Goal: Task Accomplishment & Management: Complete application form

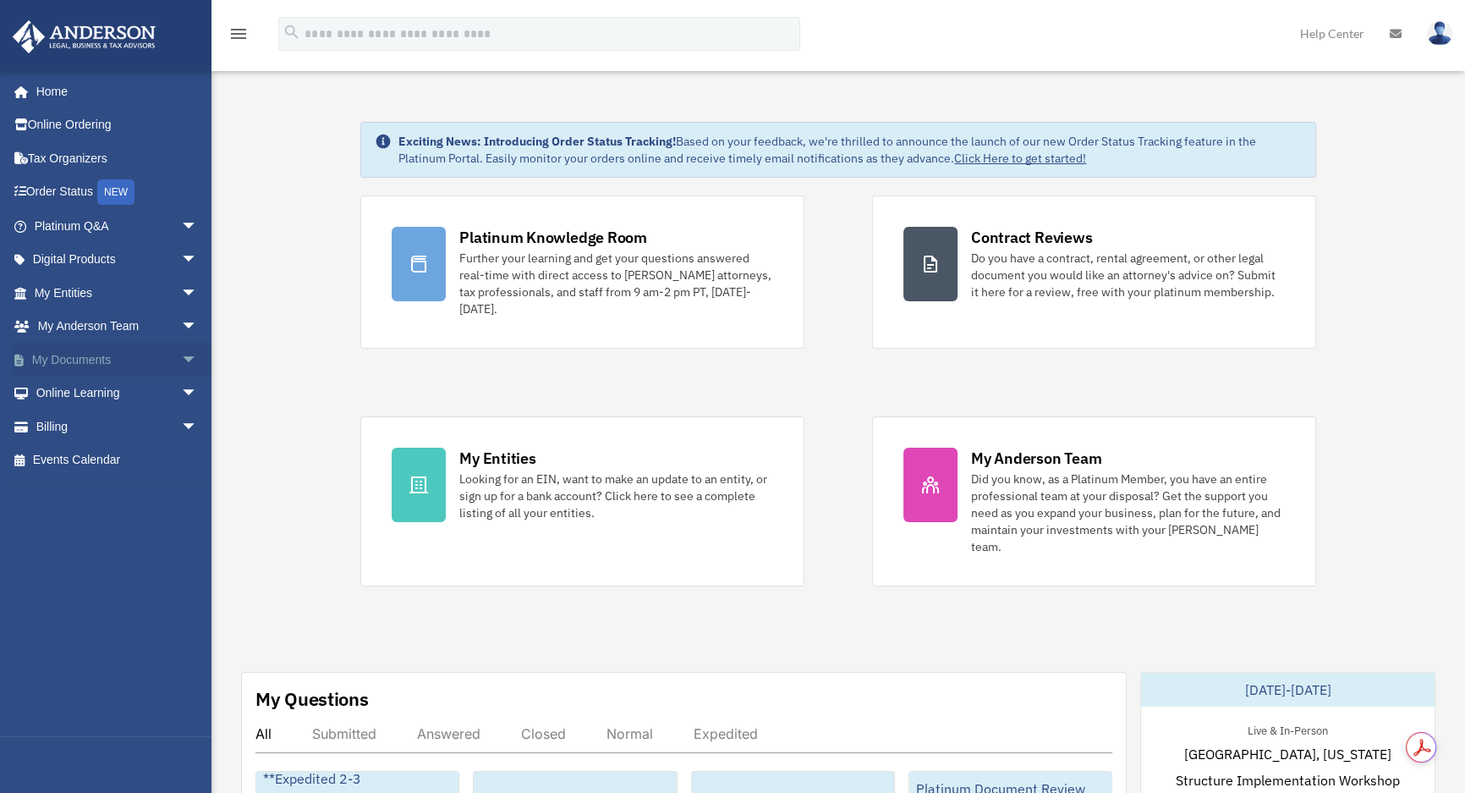
click at [124, 350] on link "My Documents arrow_drop_down" at bounding box center [118, 360] width 212 height 34
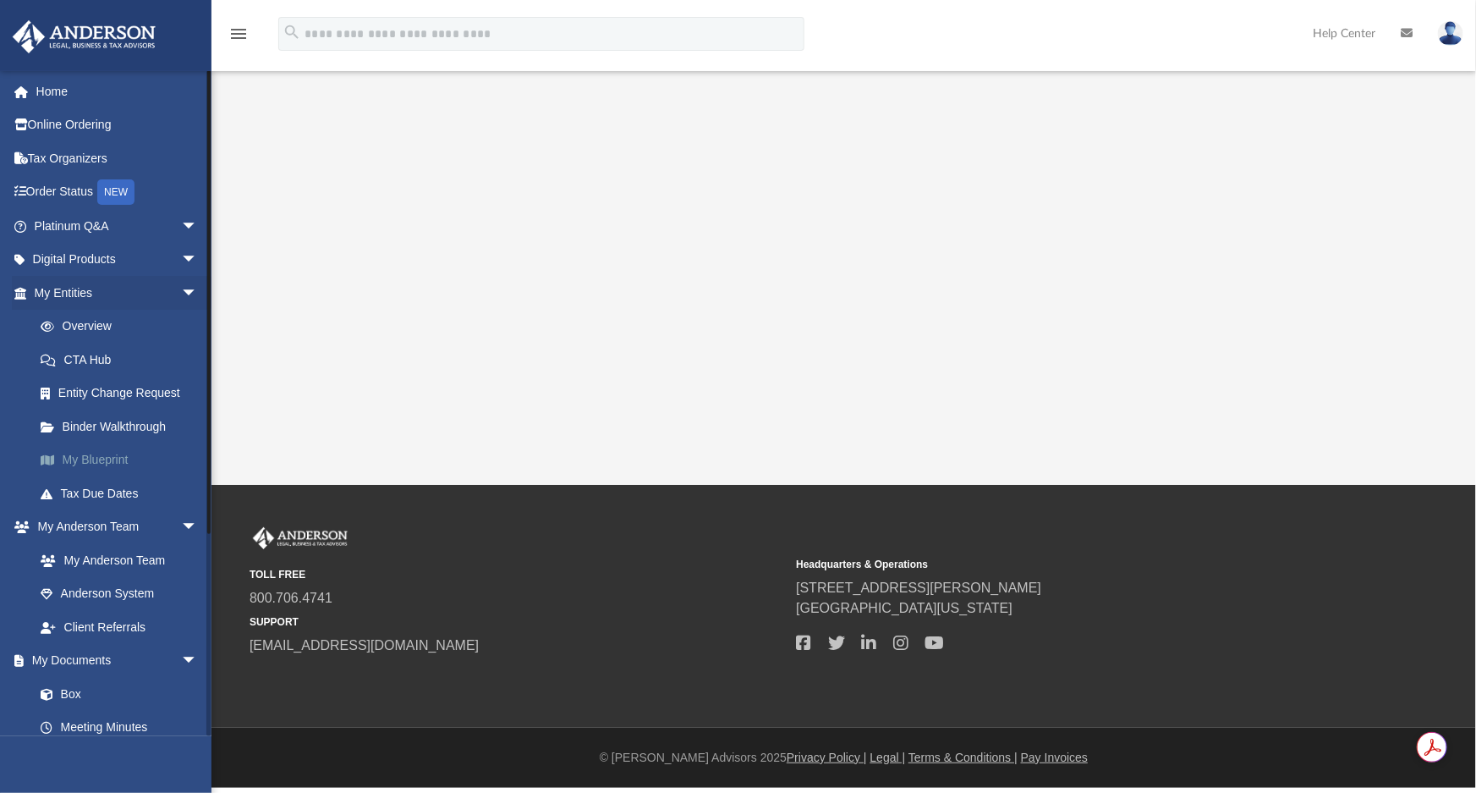
click at [152, 451] on link "My Blueprint" at bounding box center [124, 460] width 200 height 34
click at [122, 388] on link "Entity Change Request" at bounding box center [124, 394] width 200 height 34
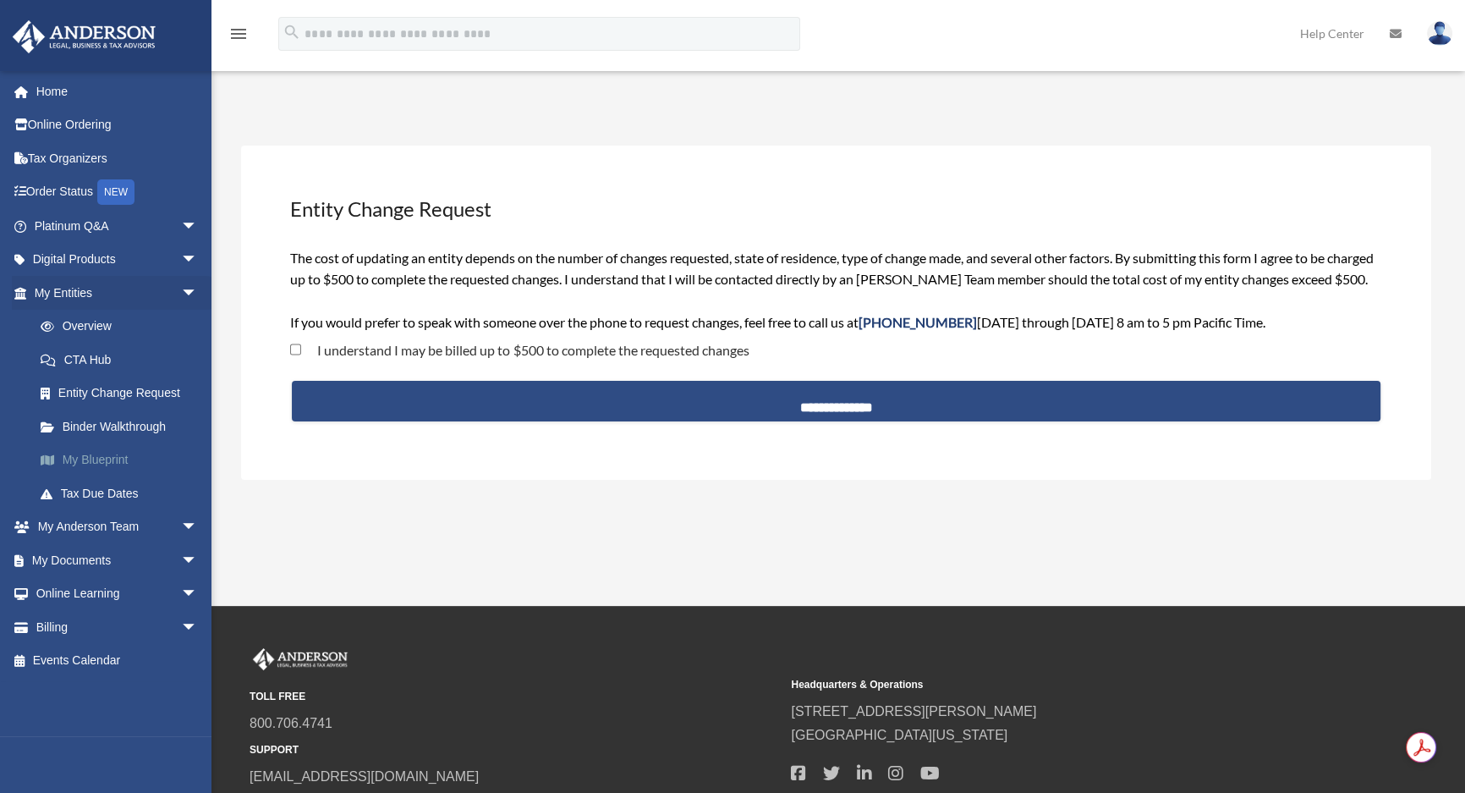
click at [110, 461] on link "My Blueprint" at bounding box center [124, 460] width 200 height 34
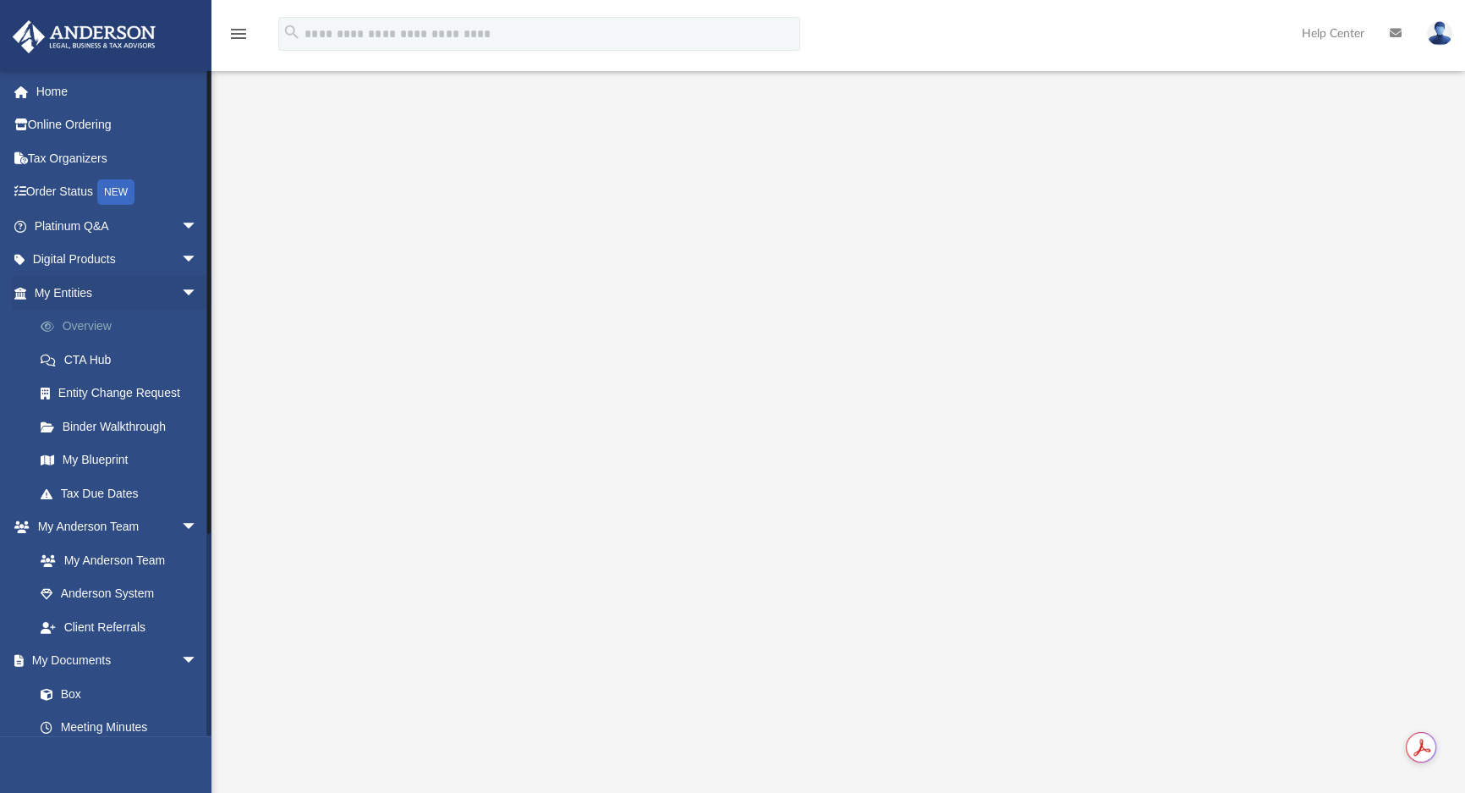
click at [120, 322] on link "Overview" at bounding box center [124, 327] width 200 height 34
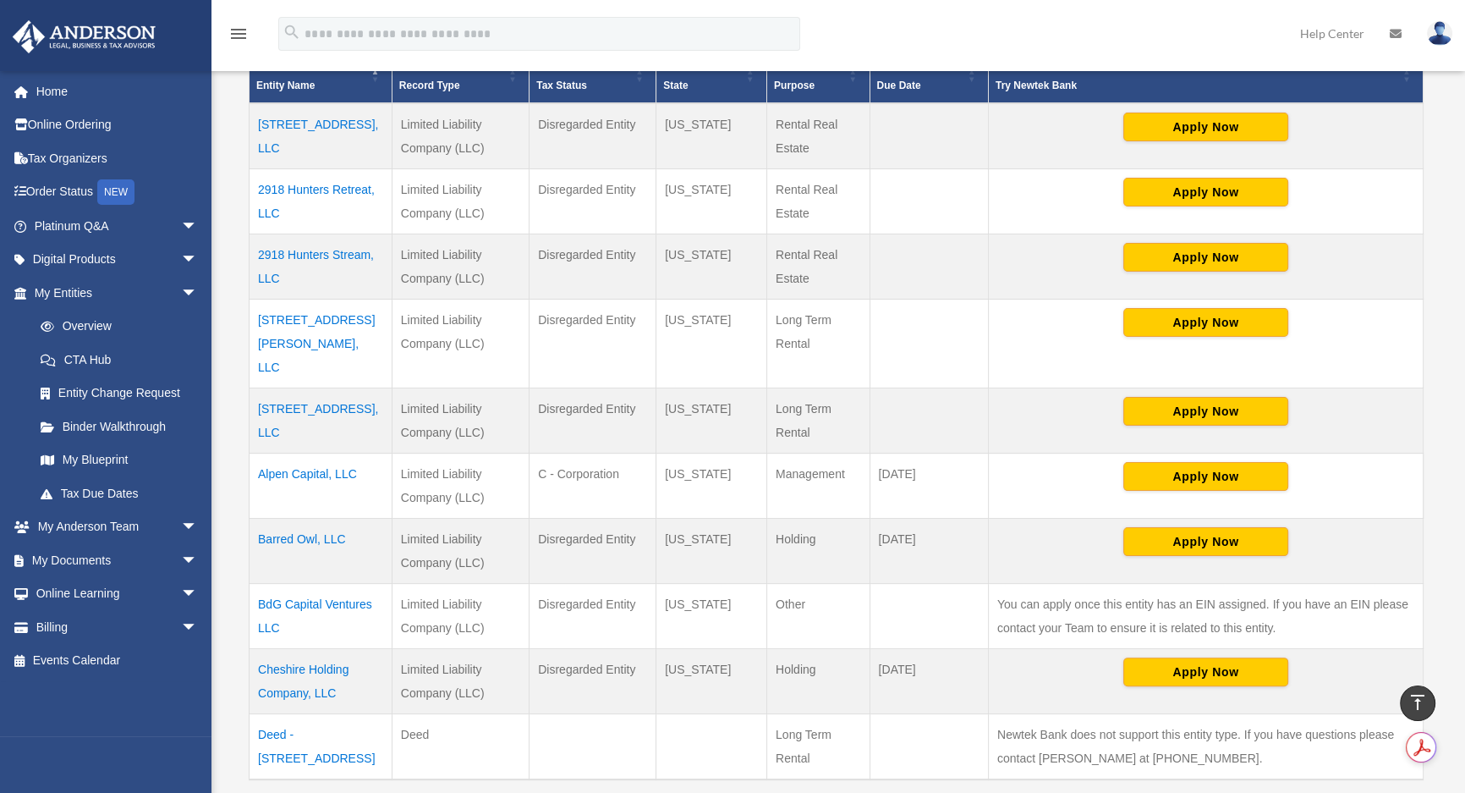
scroll to position [461, 0]
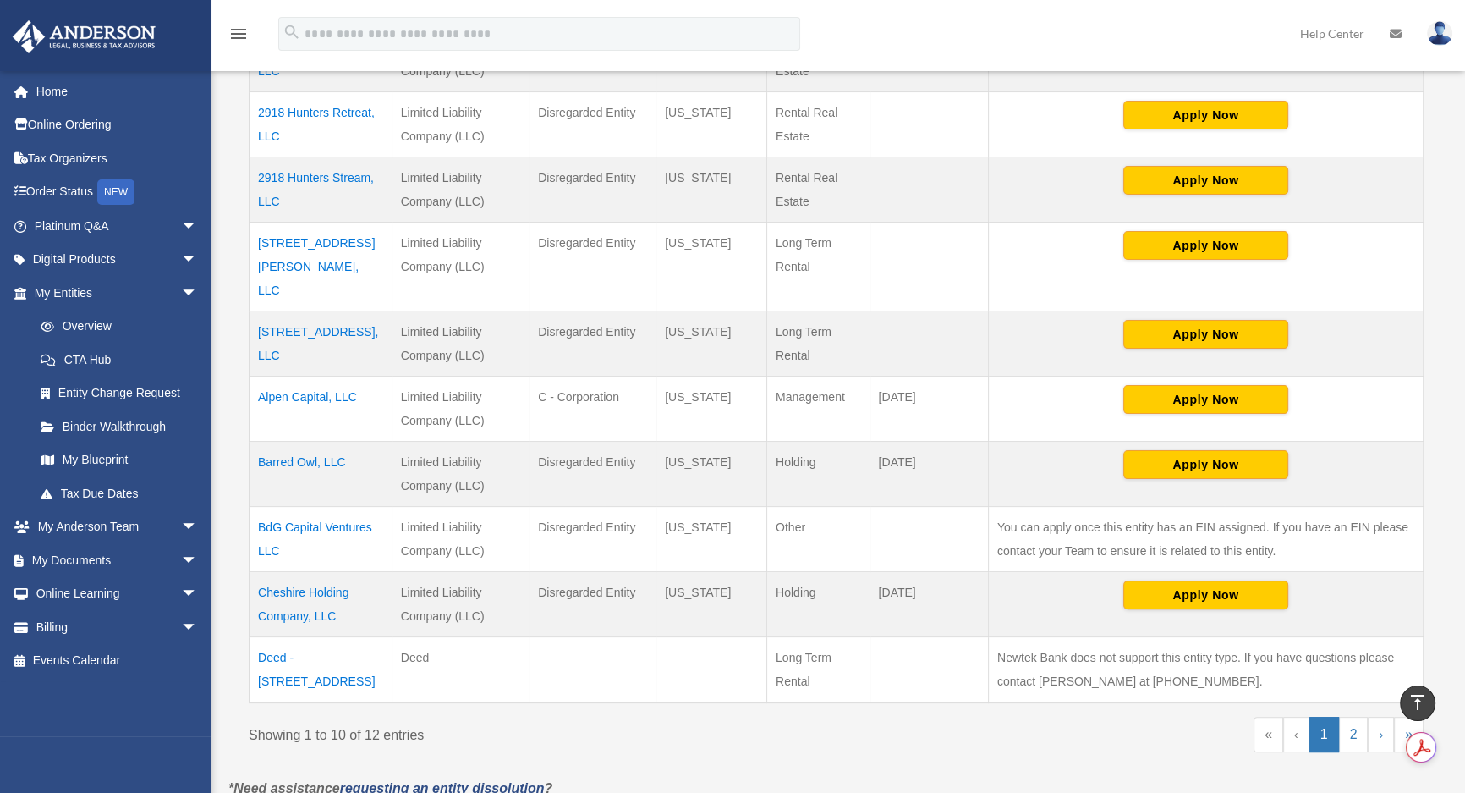
click at [317, 377] on td "Alpen Capital, LLC" at bounding box center [321, 409] width 143 height 65
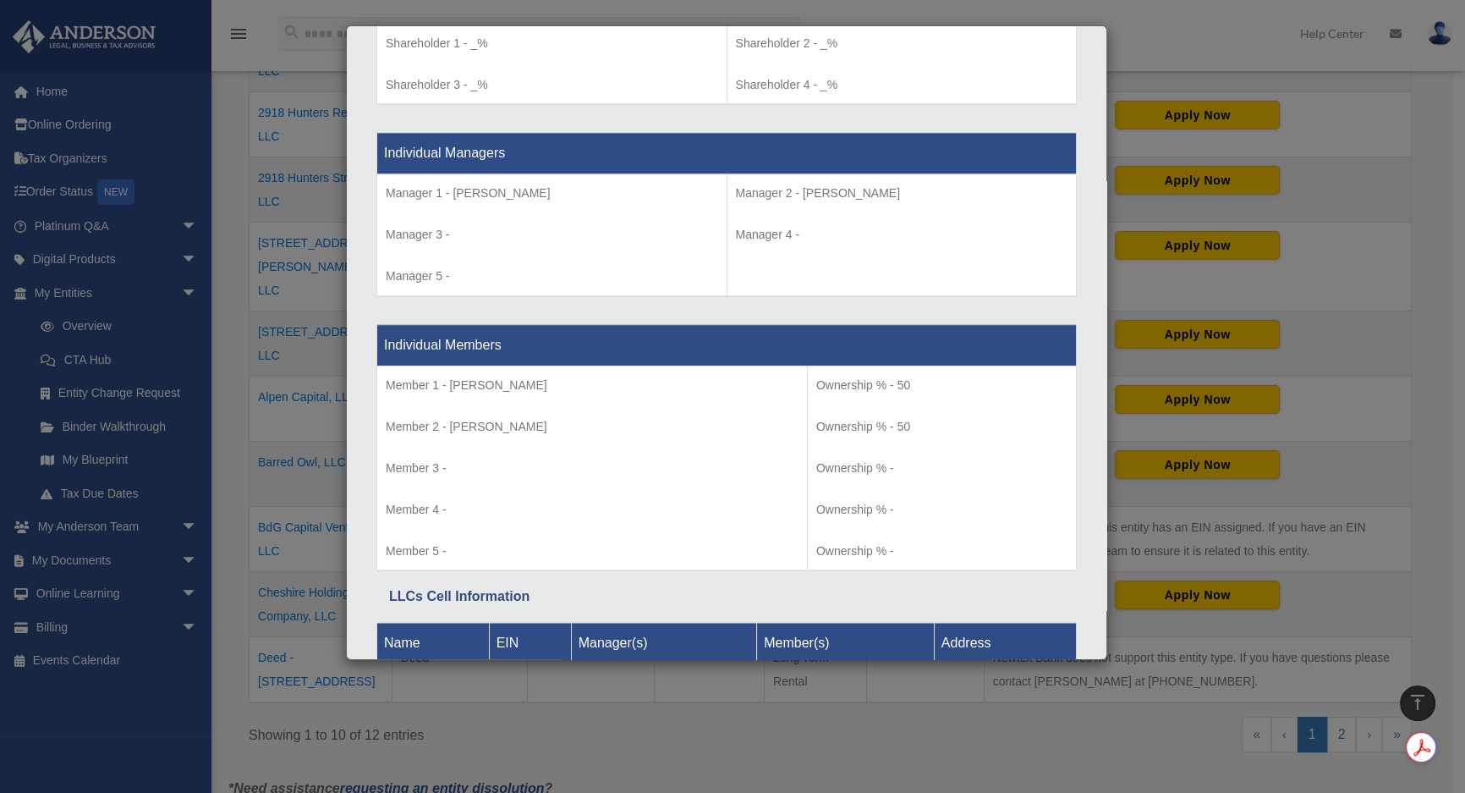
scroll to position [1673, 0]
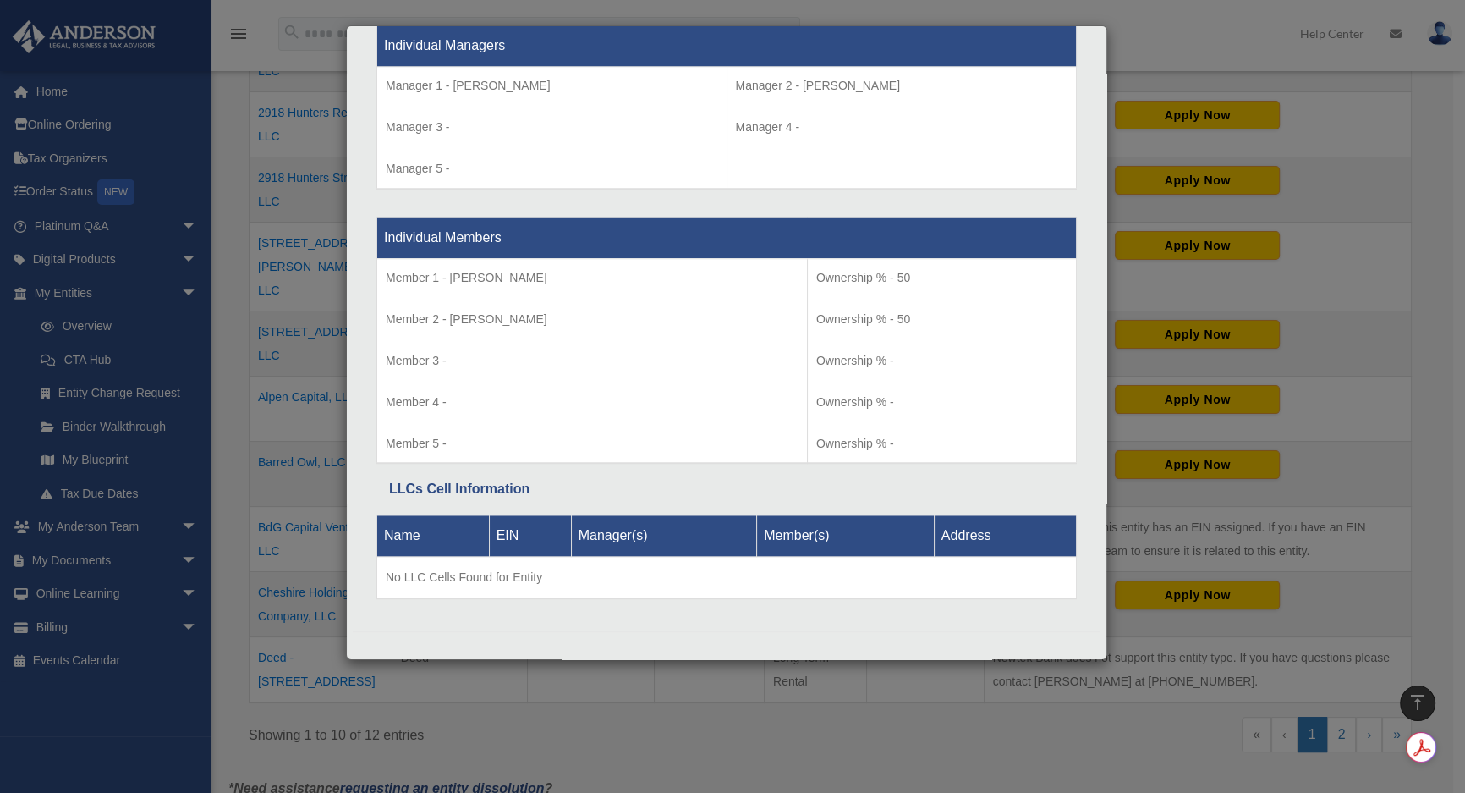
click at [281, 453] on div "Details × Articles Sent Organizational Date" at bounding box center [732, 396] width 1465 height 793
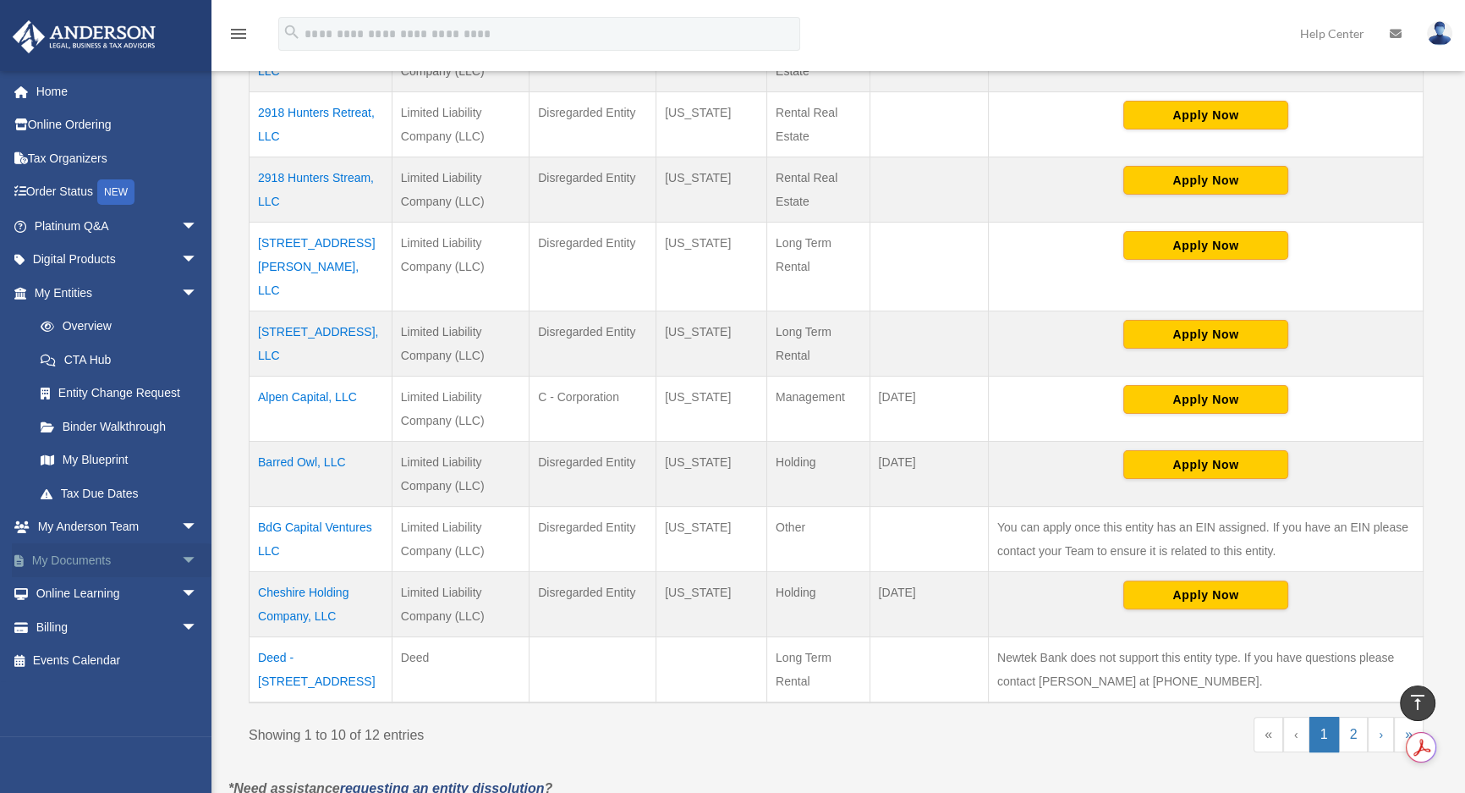
click at [111, 572] on link "My Documents arrow_drop_down" at bounding box center [118, 560] width 212 height 34
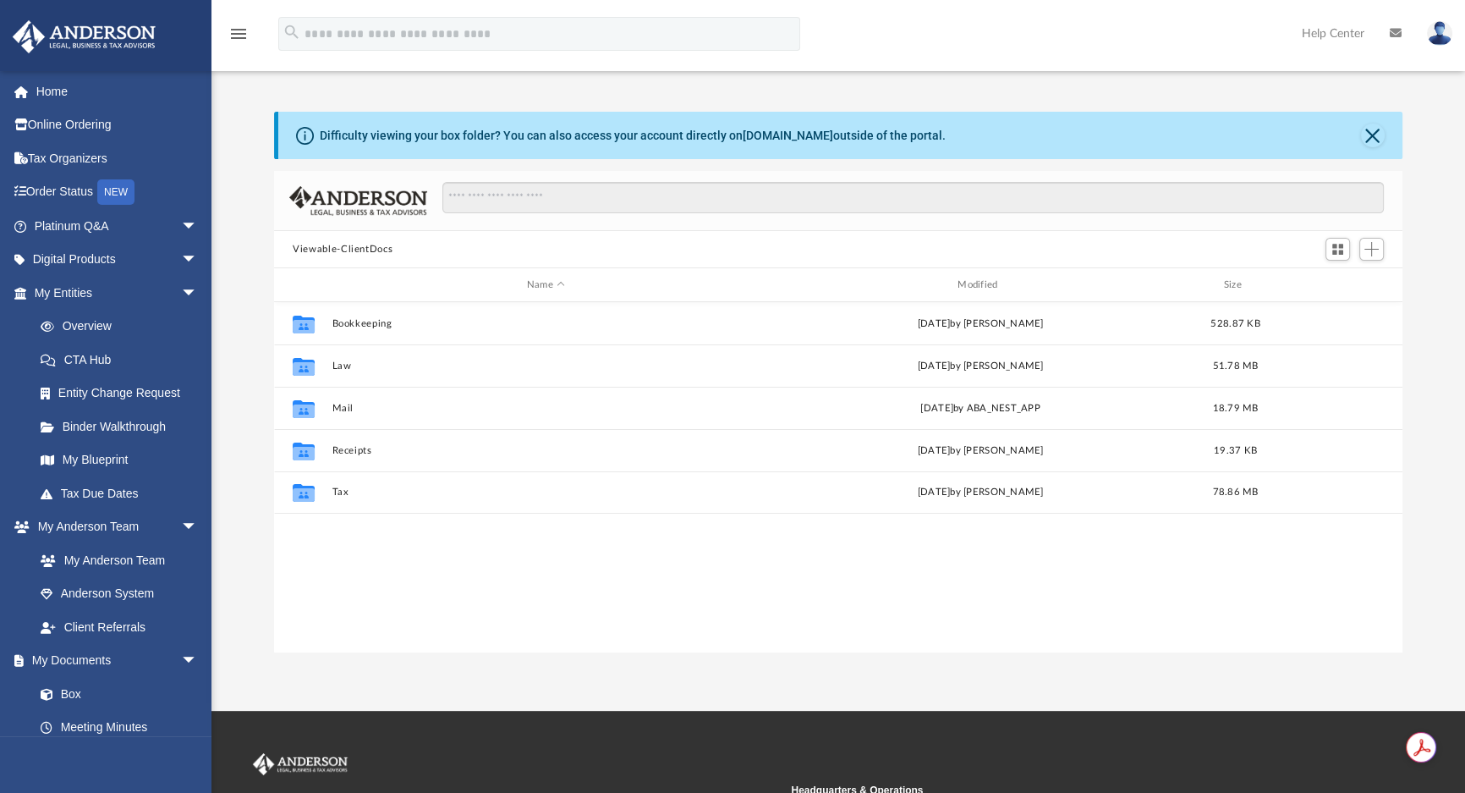
scroll to position [372, 1117]
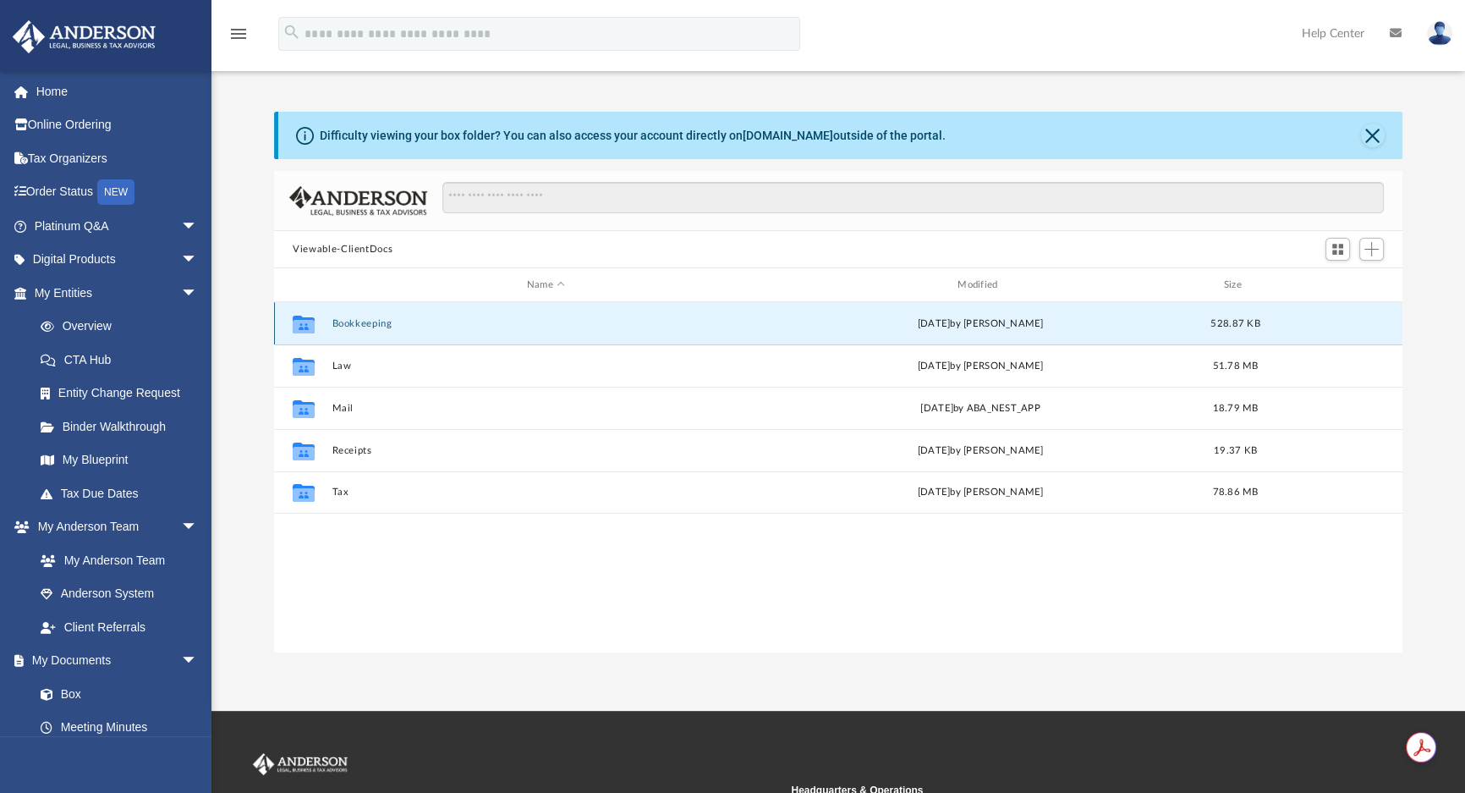
click at [359, 318] on button "Bookkeeping" at bounding box center [546, 323] width 427 height 11
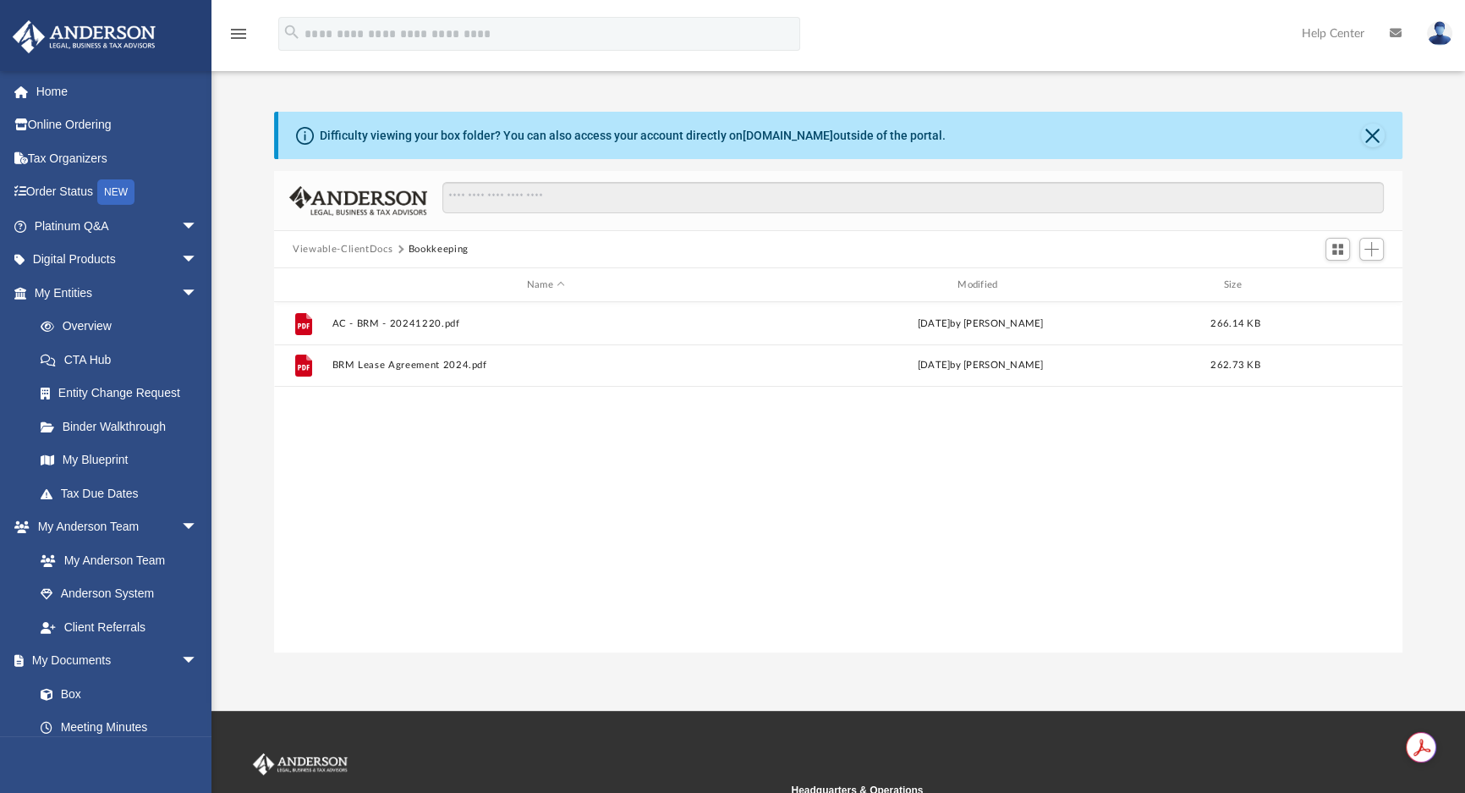
click at [359, 247] on button "Viewable-ClientDocs" at bounding box center [343, 249] width 100 height 15
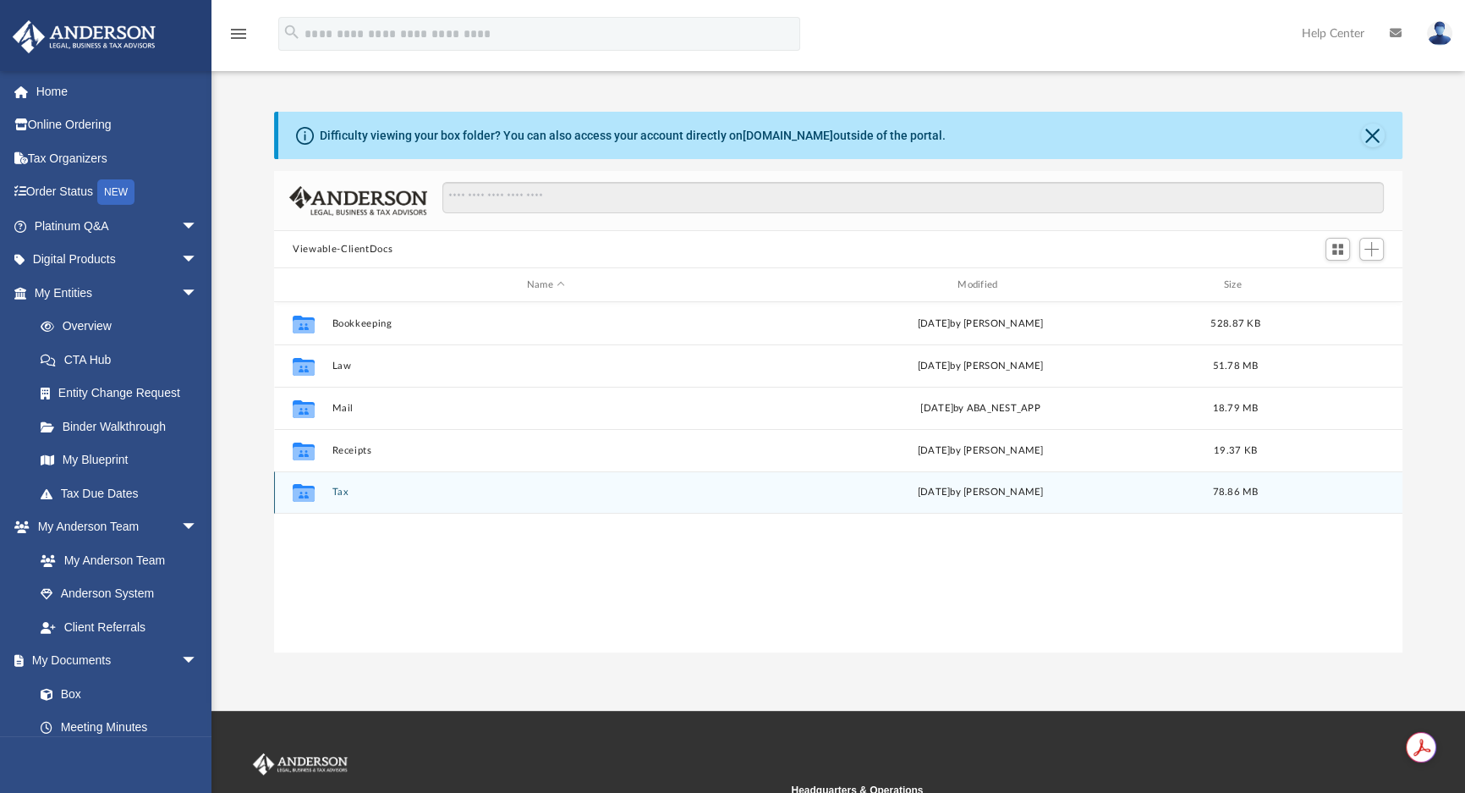
click at [336, 487] on button "Tax" at bounding box center [546, 492] width 427 height 11
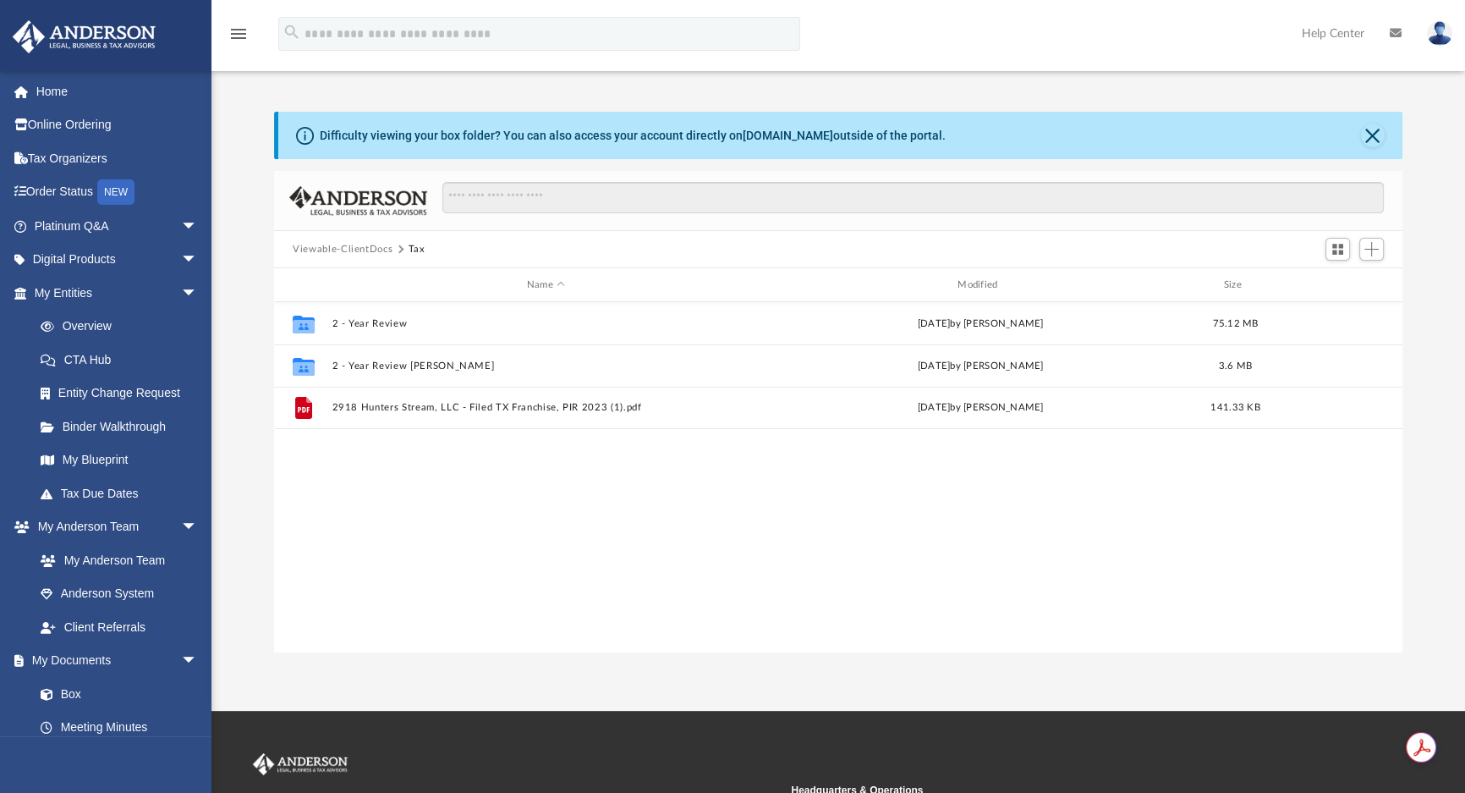
click at [335, 244] on button "Viewable-ClientDocs" at bounding box center [343, 249] width 100 height 15
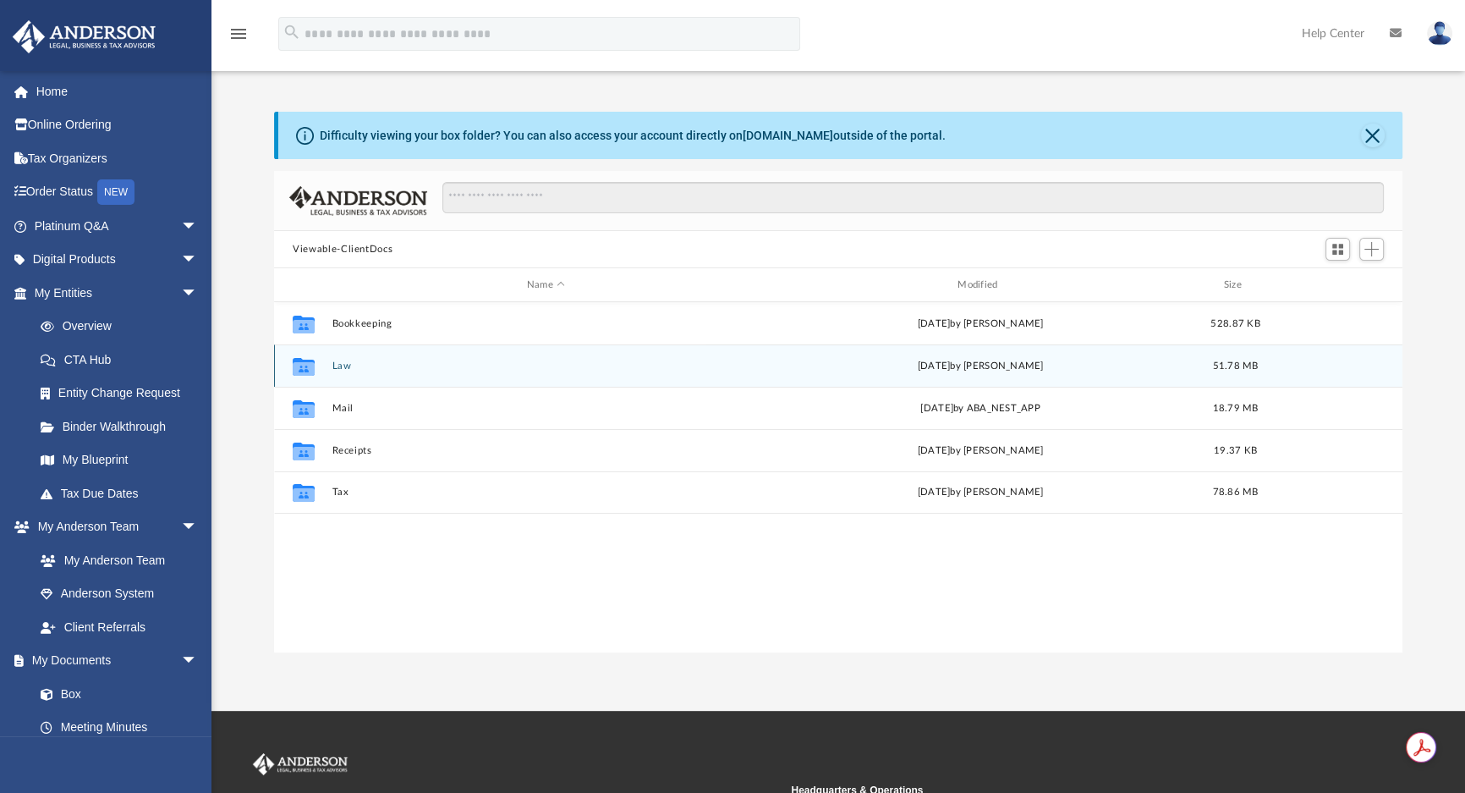
click at [339, 363] on button "Law" at bounding box center [546, 365] width 427 height 11
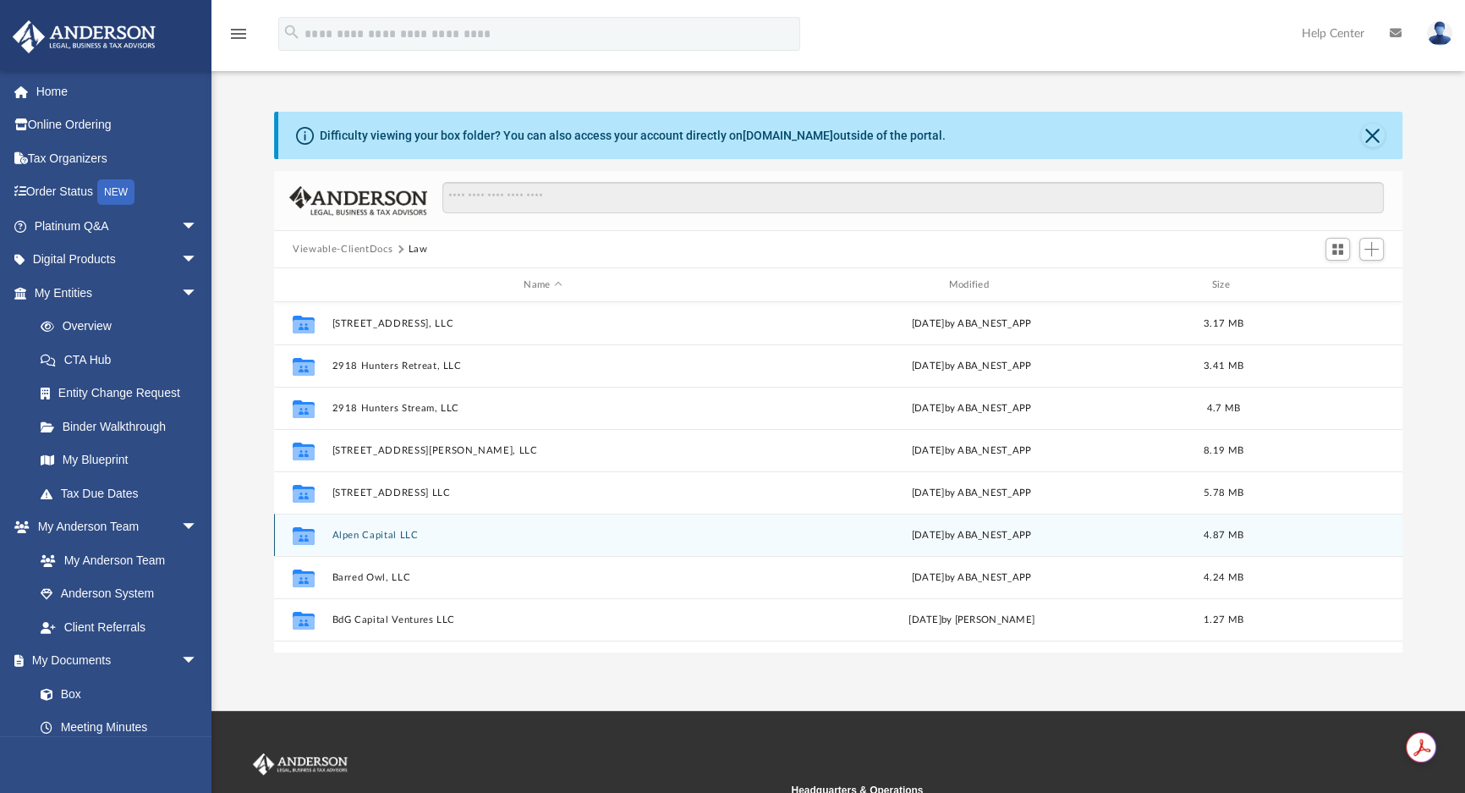
click at [397, 533] on button "Alpen Capital LLC" at bounding box center [543, 535] width 421 height 11
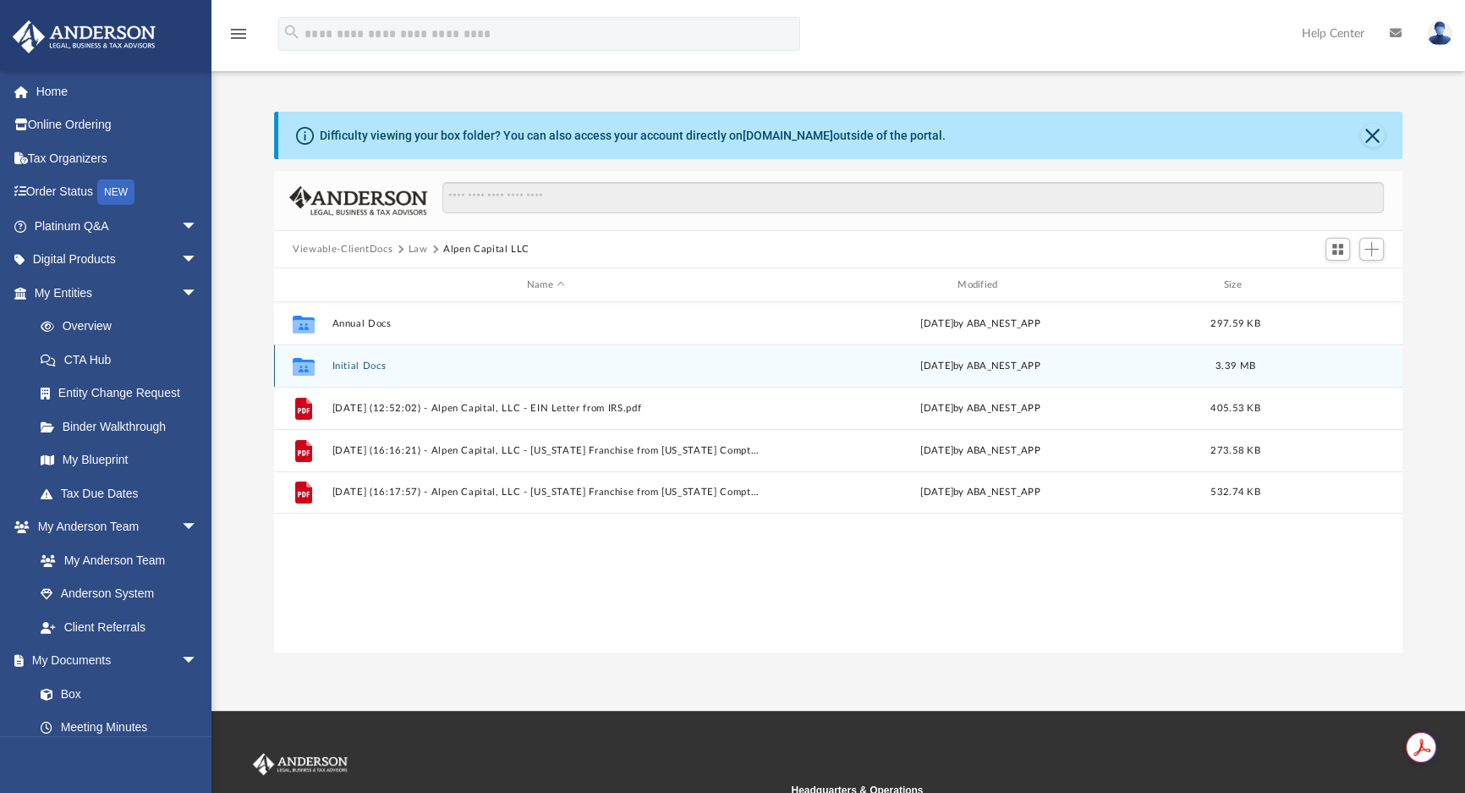
click at [347, 361] on button "Initial Docs" at bounding box center [546, 365] width 427 height 11
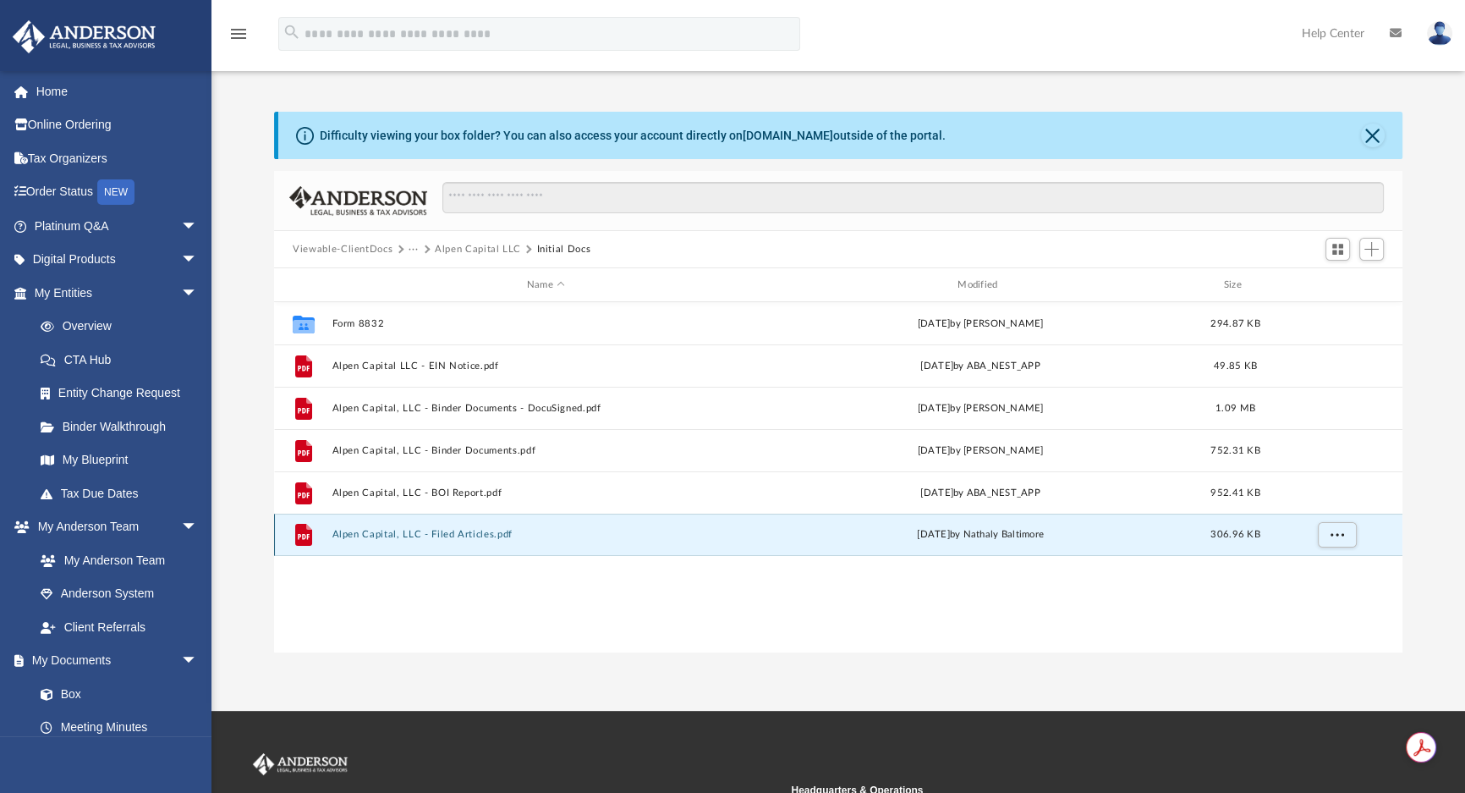
click at [468, 529] on button "Alpen Capital, LLC - Filed Articles.pdf" at bounding box center [546, 534] width 427 height 11
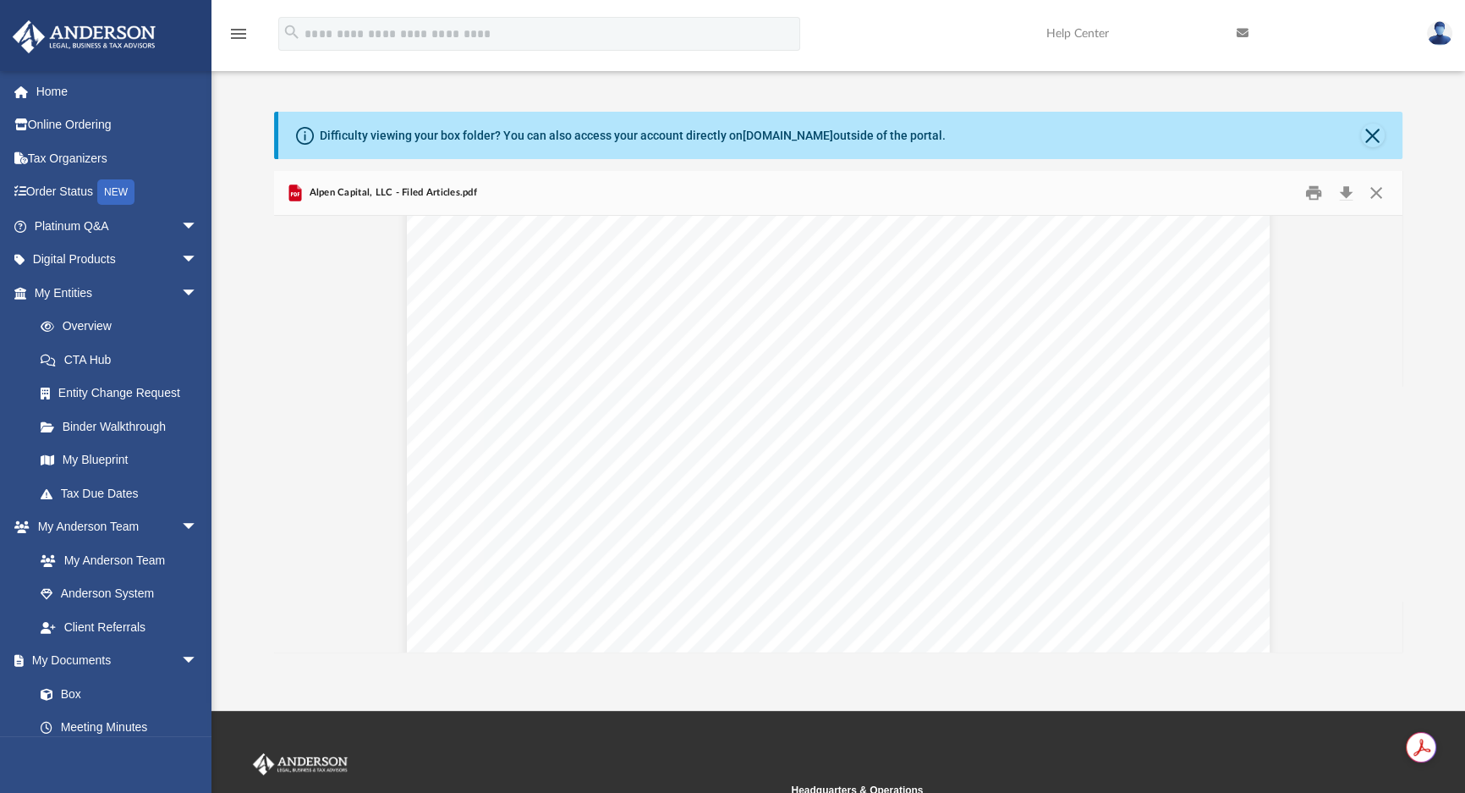
scroll to position [2384, 0]
click at [126, 449] on link "My Blueprint" at bounding box center [124, 460] width 200 height 34
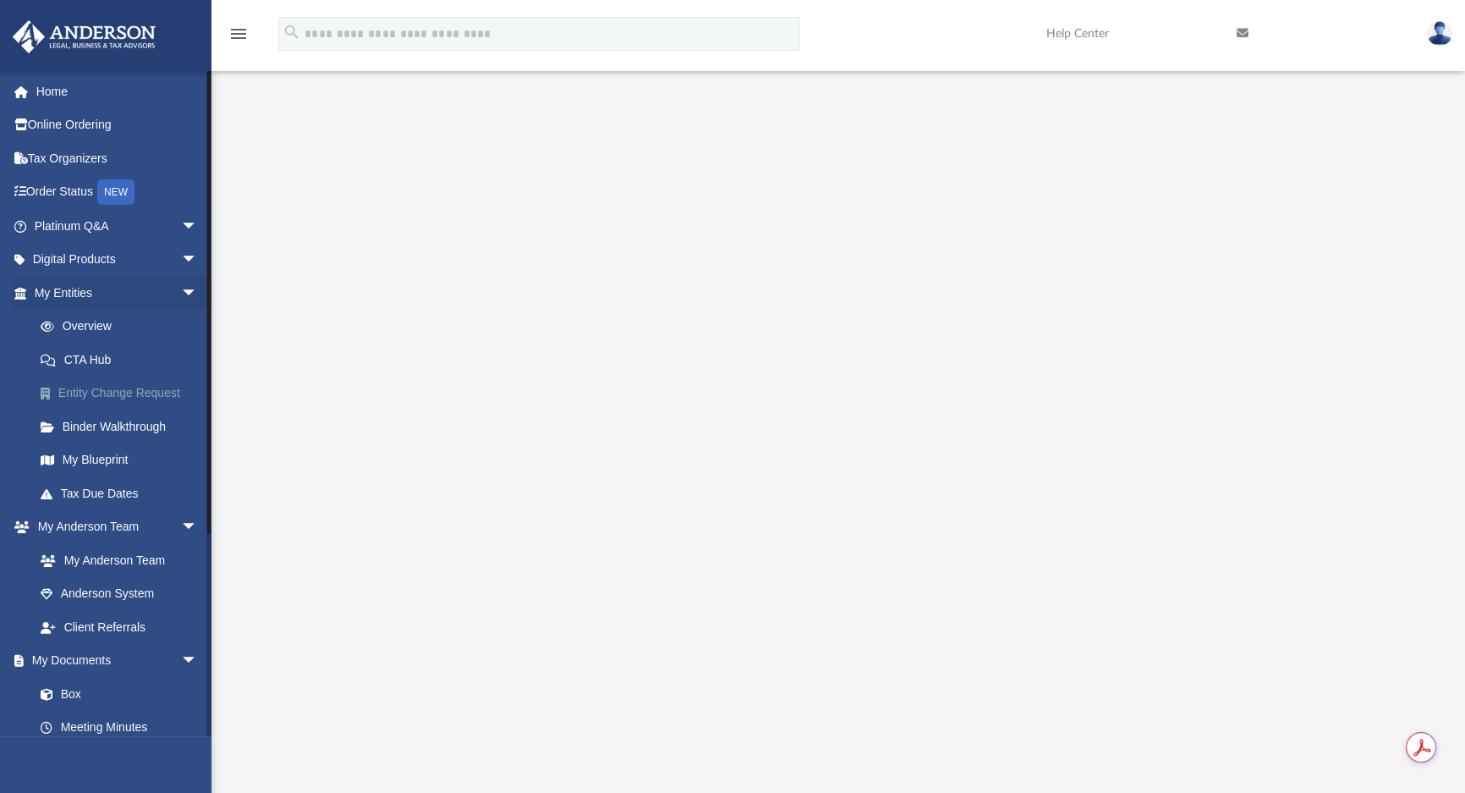
click at [140, 394] on link "Entity Change Request" at bounding box center [124, 394] width 200 height 34
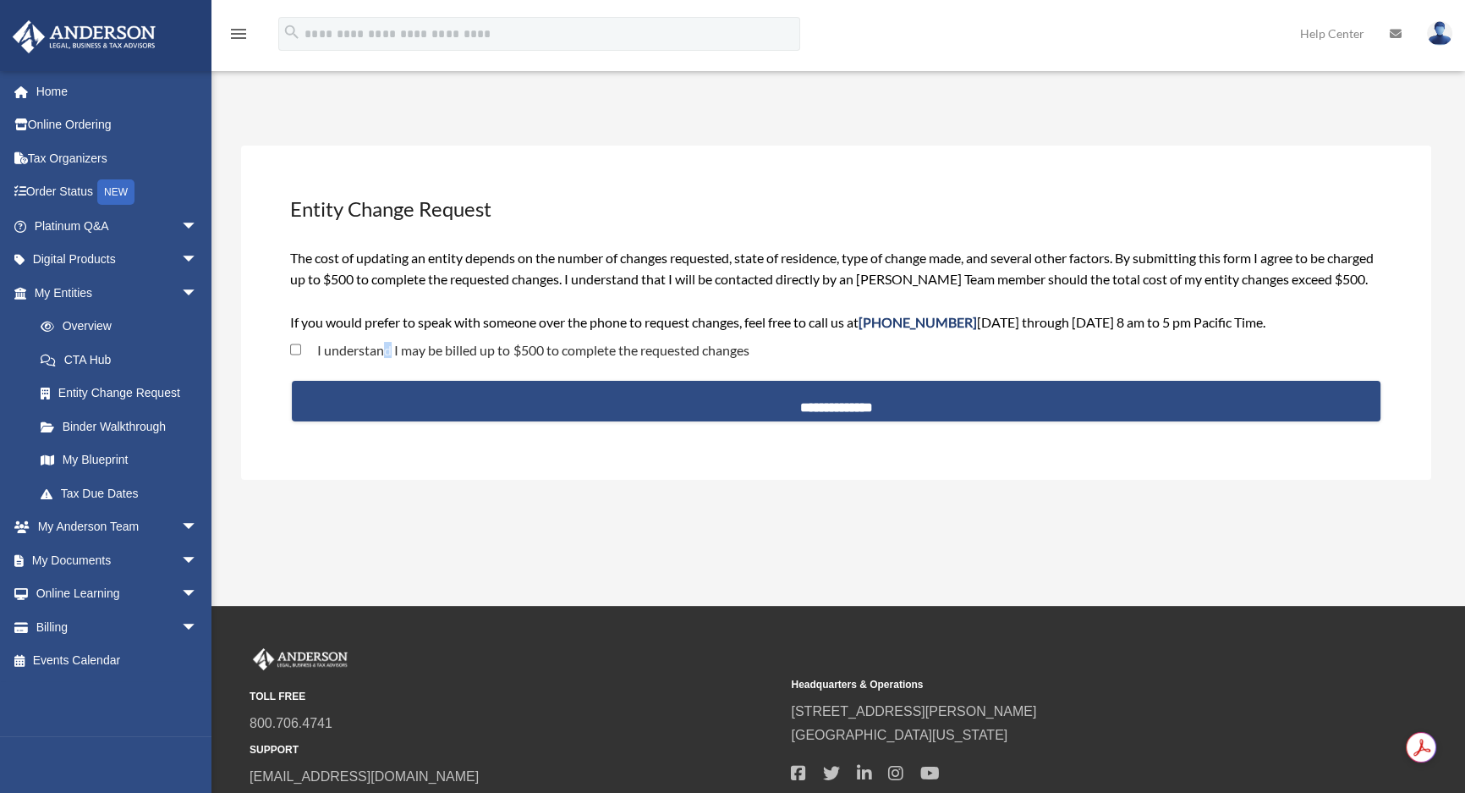
click at [383, 357] on label "I understand I may be billed up to $500 to complete the requested changes" at bounding box center [525, 351] width 448 height 14
click at [287, 362] on div "**********" at bounding box center [836, 313] width 1190 height 334
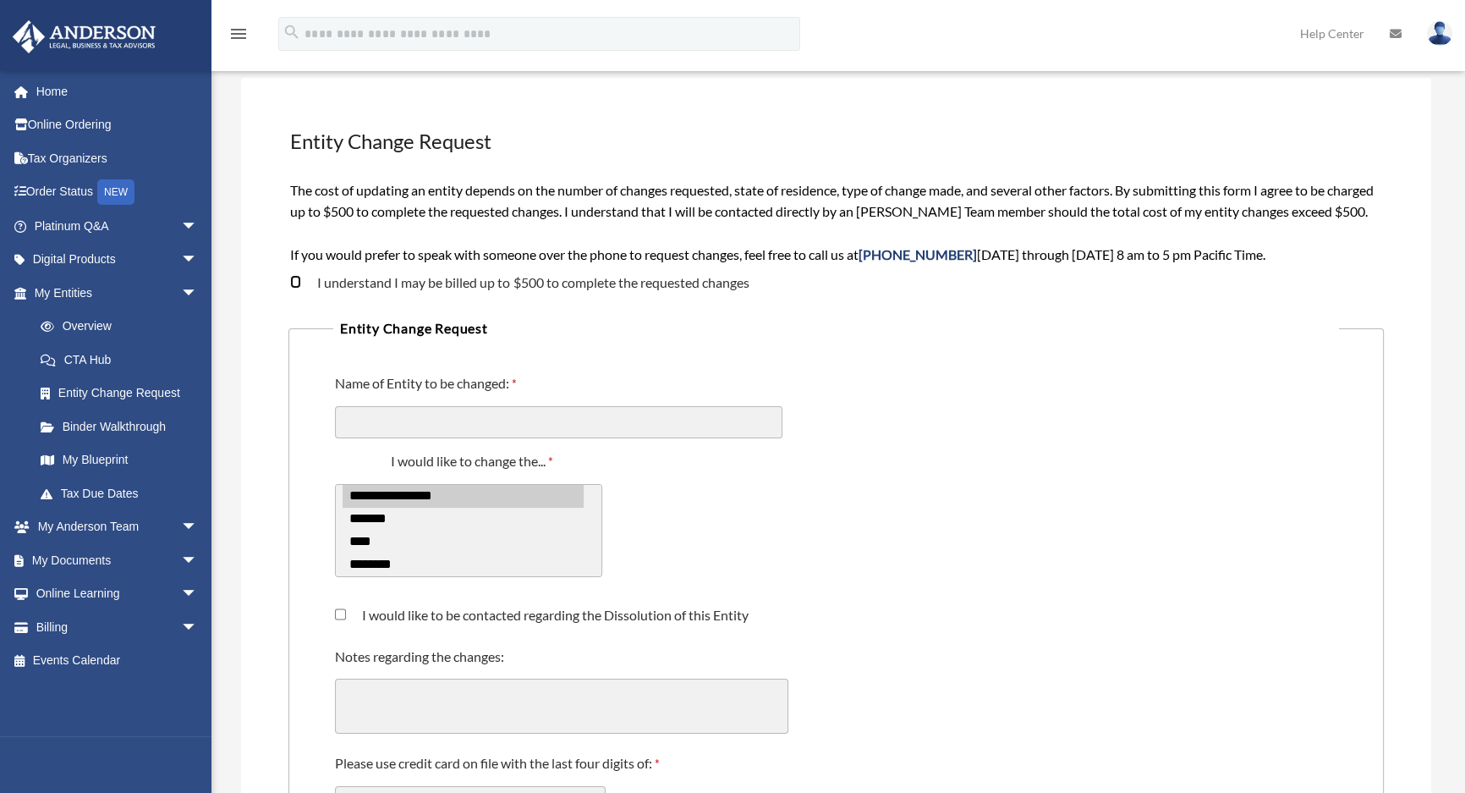
scroll to position [153, 0]
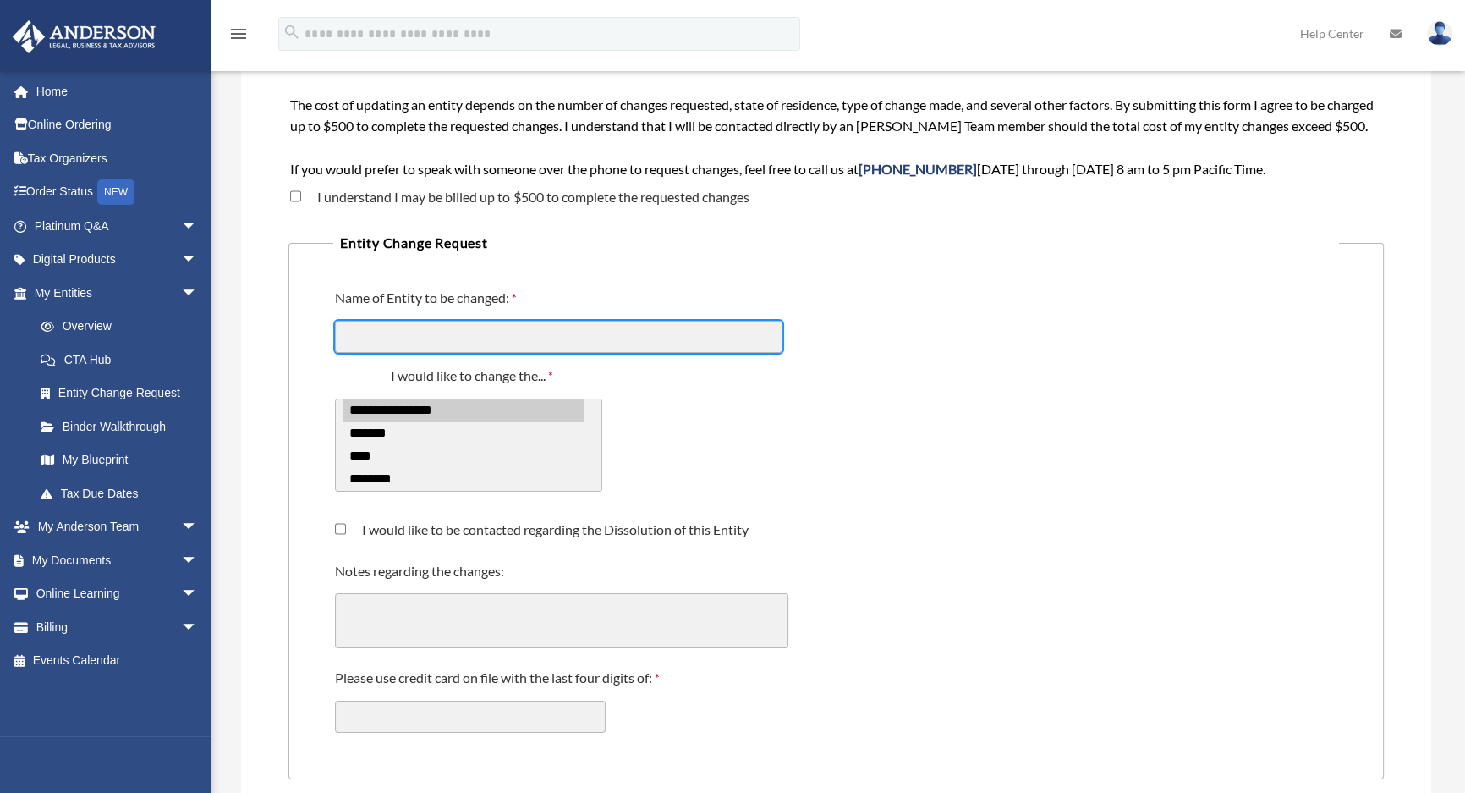
click at [514, 340] on input "Name of Entity to be changed:" at bounding box center [559, 337] width 448 height 32
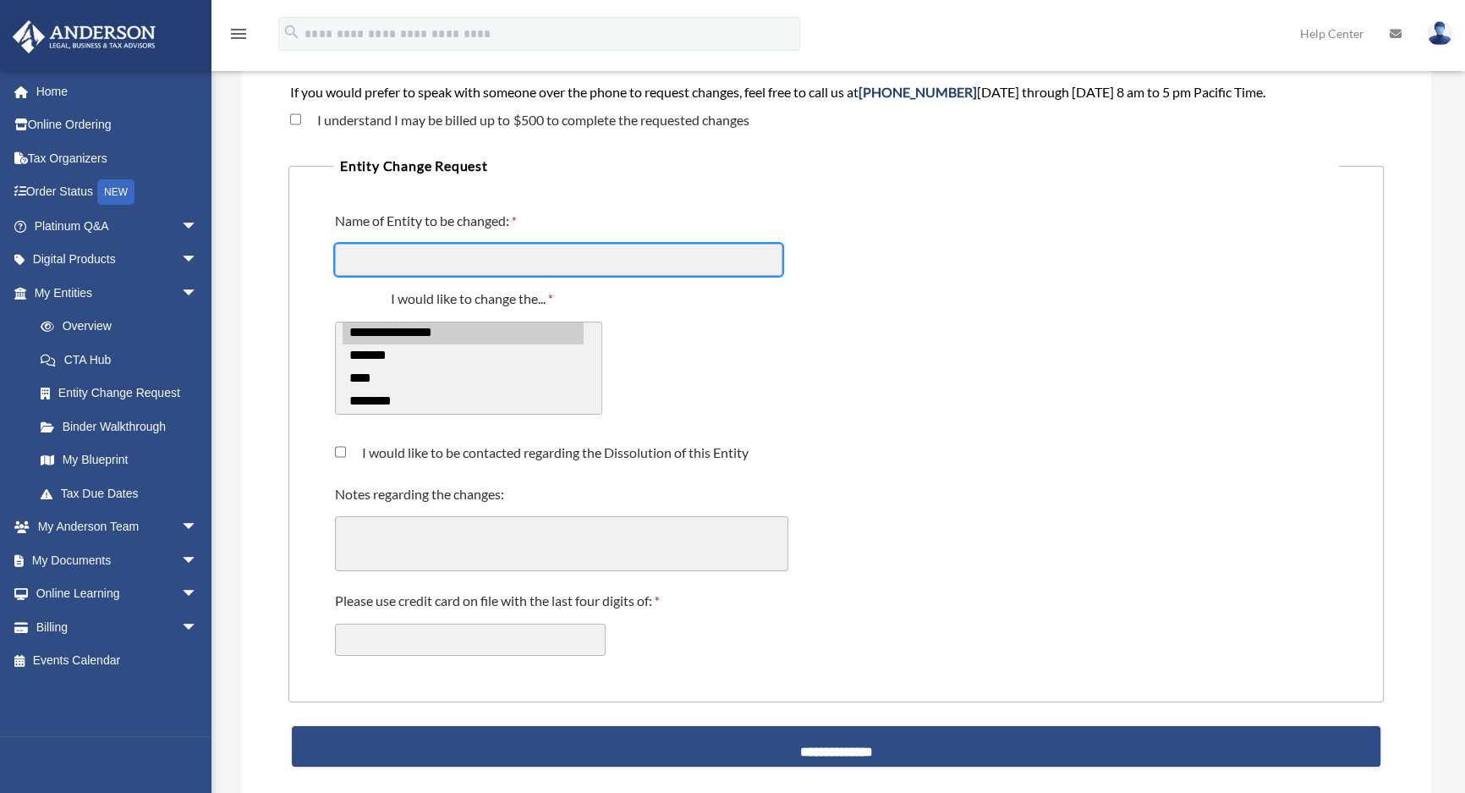
scroll to position [0, 0]
select select "*****"
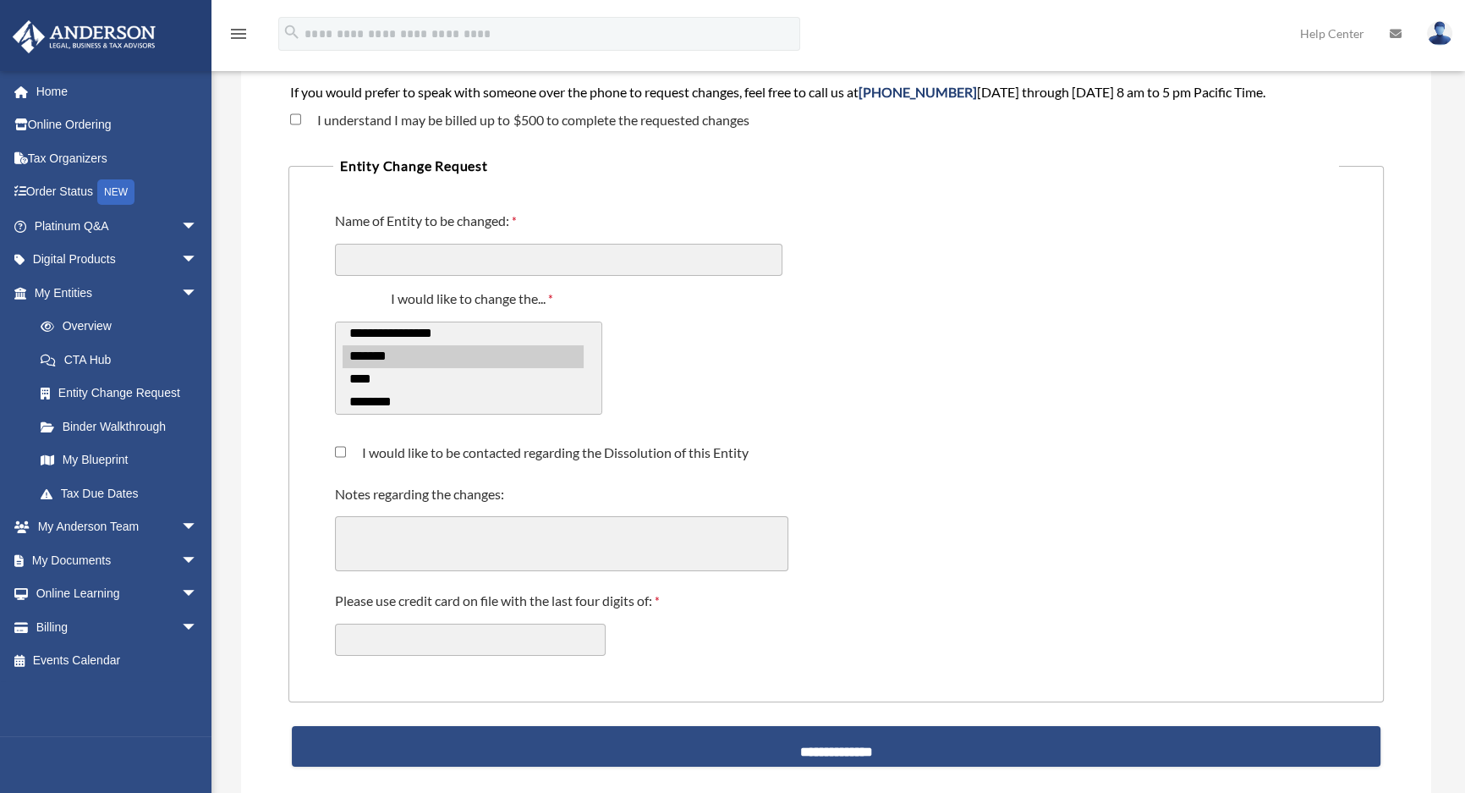
click at [368, 391] on option "****" at bounding box center [463, 379] width 241 height 23
click at [371, 276] on input "Name of Entity to be changed:" at bounding box center [559, 260] width 448 height 32
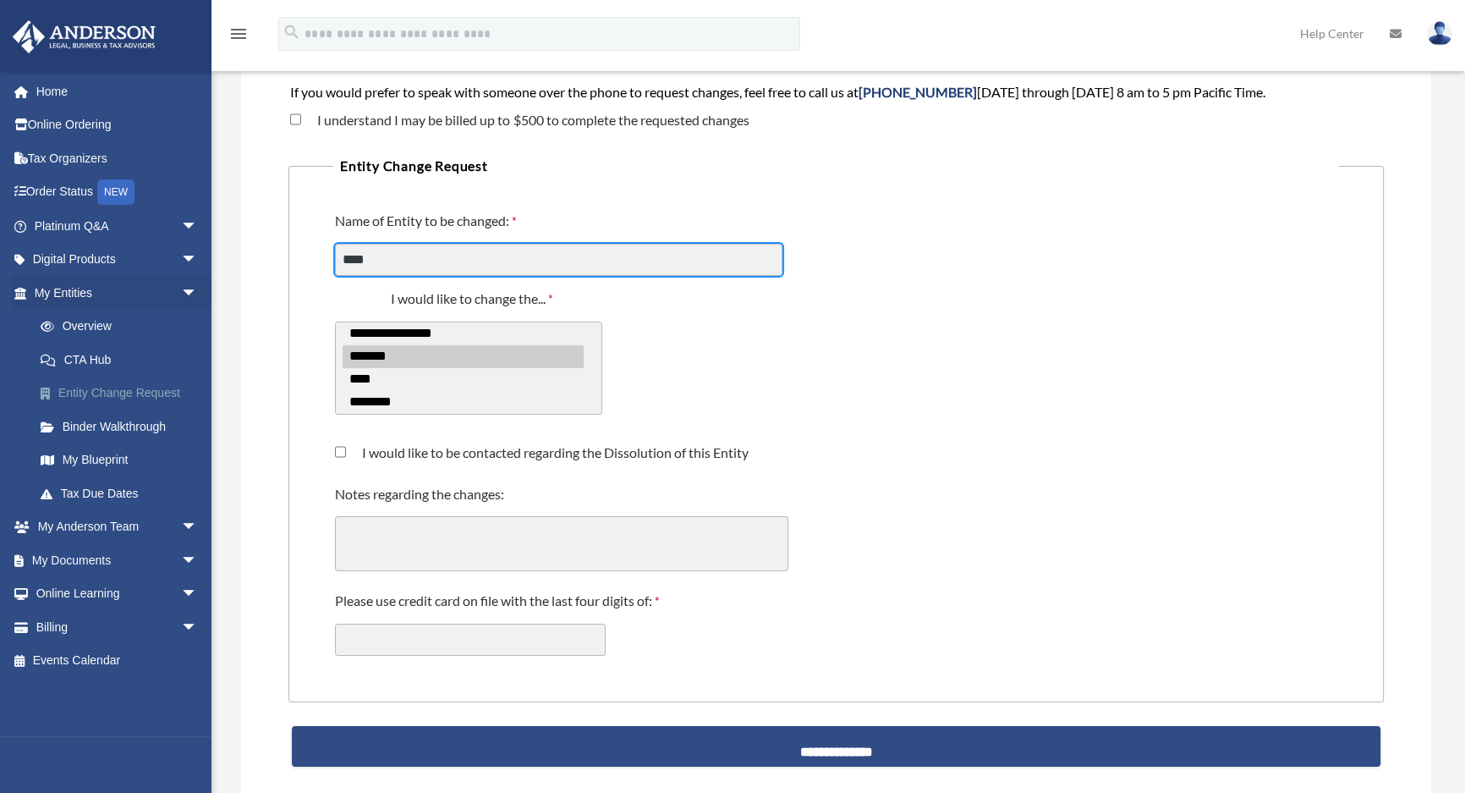
type input "****"
click at [119, 398] on link "Entity Change Request" at bounding box center [124, 394] width 200 height 34
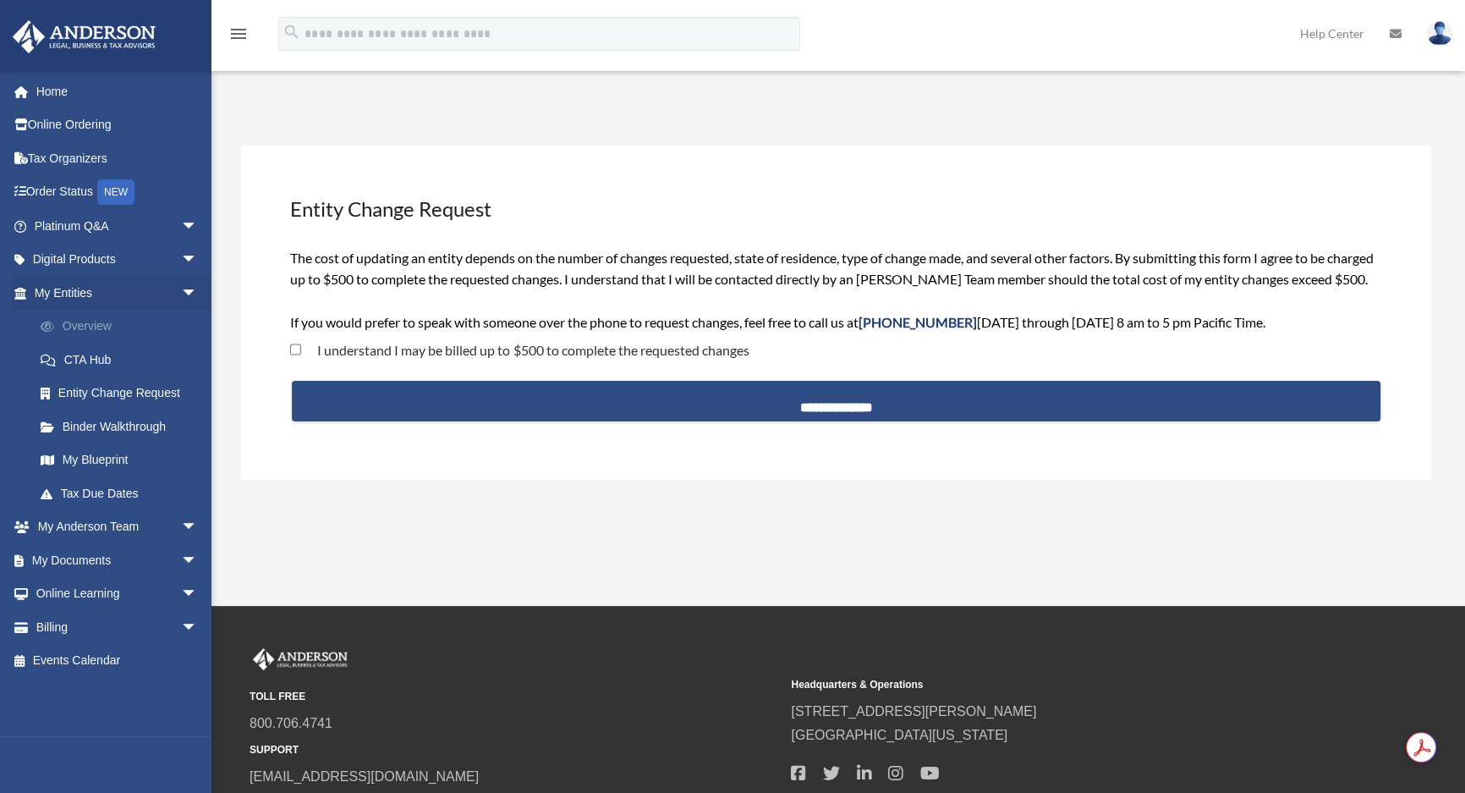
click at [92, 322] on link "Overview" at bounding box center [124, 327] width 200 height 34
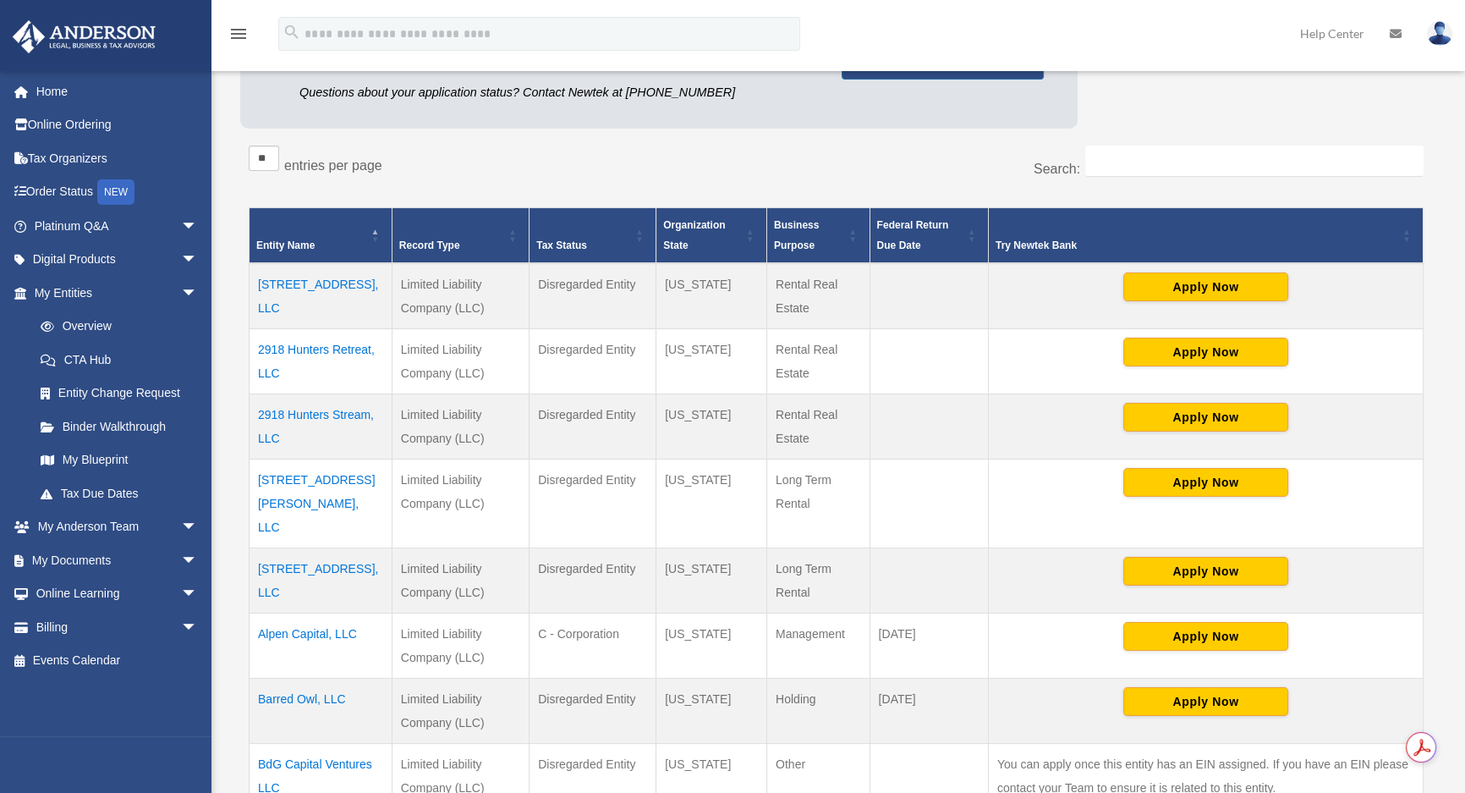
scroll to position [230, 0]
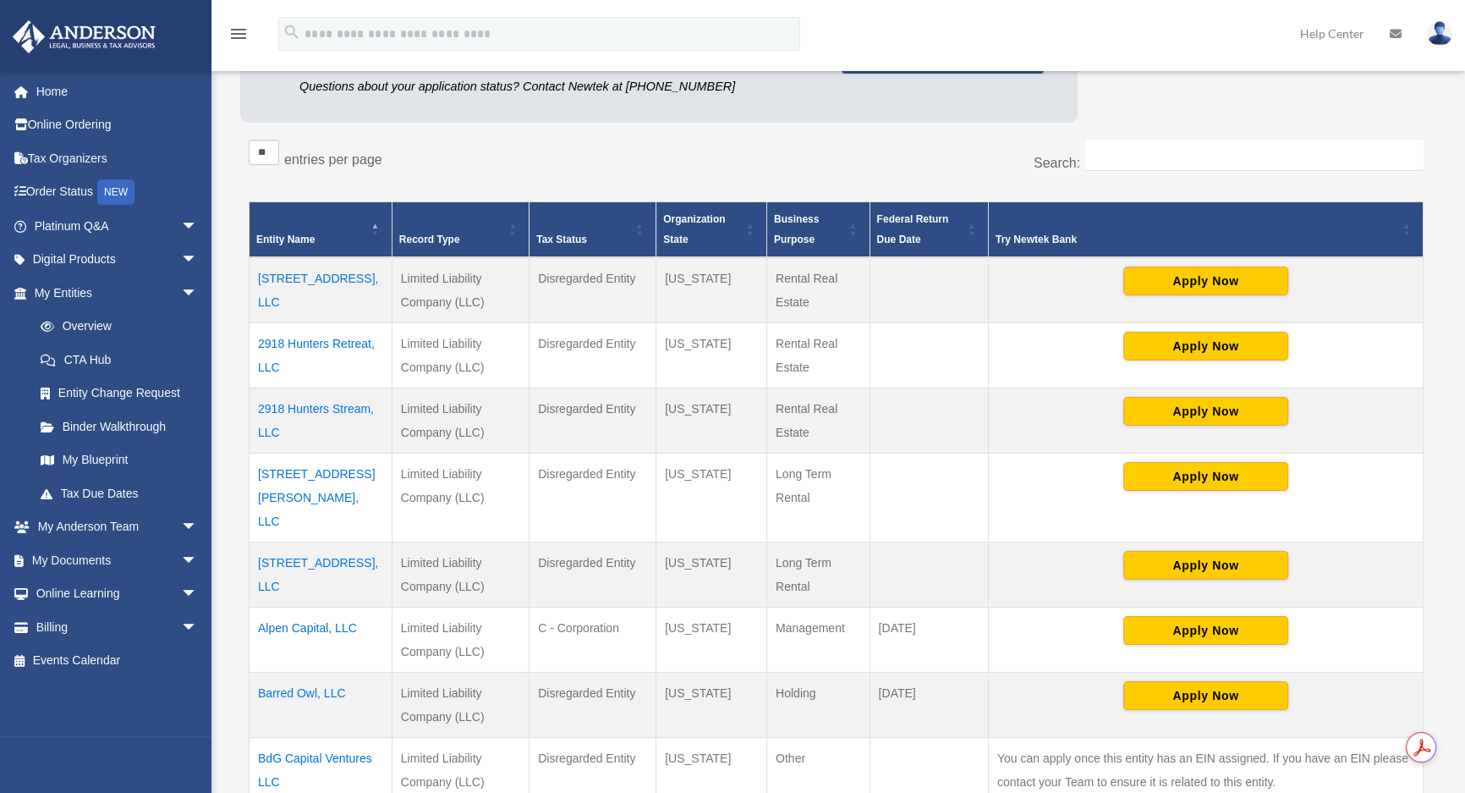
drag, startPoint x: 286, startPoint y: 492, endPoint x: 254, endPoint y: 478, distance: 35.2
click at [254, 478] on td "[STREET_ADDRESS][PERSON_NAME], LLC" at bounding box center [321, 498] width 143 height 89
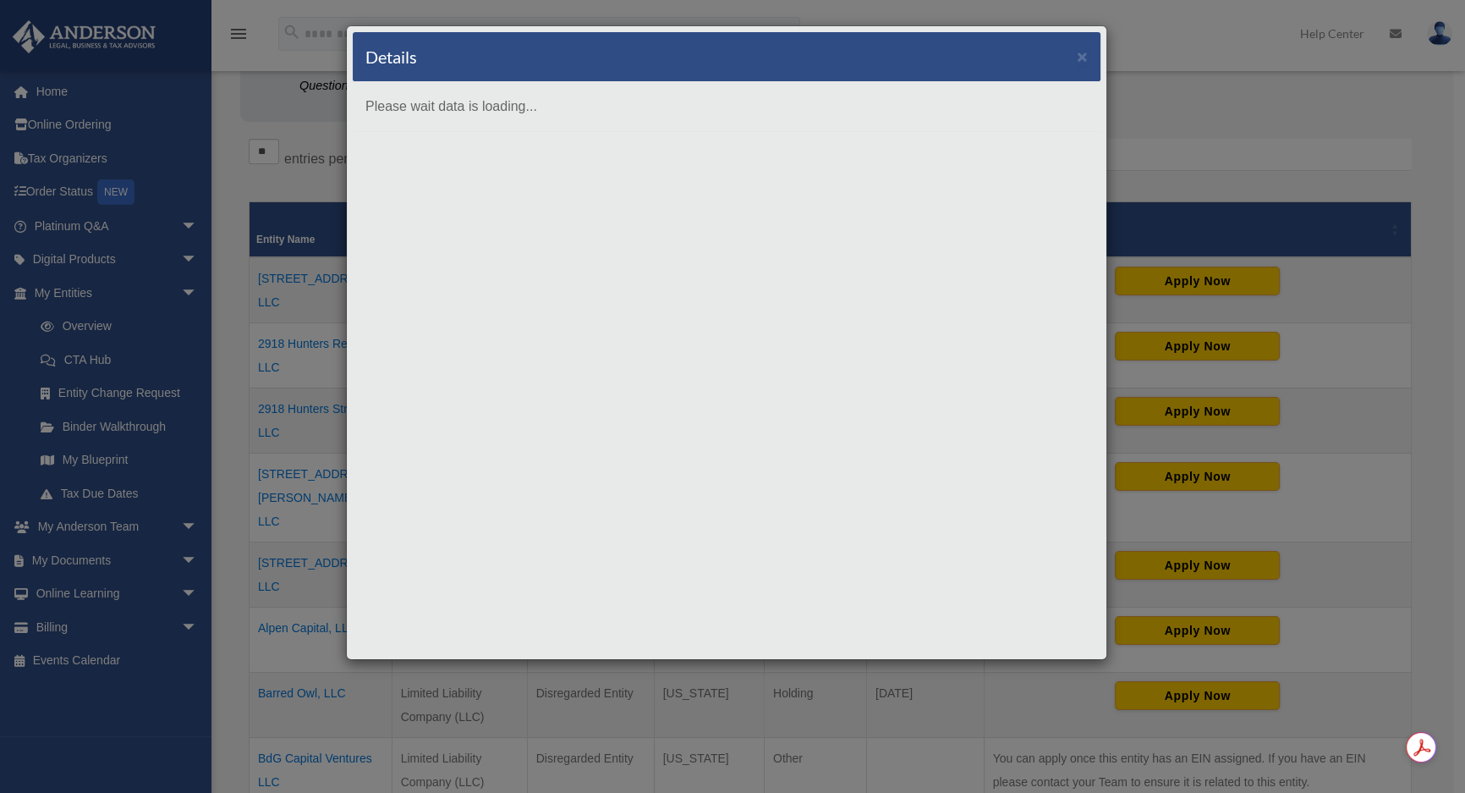
copy td "[STREET_ADDRESS][PERSON_NAME], LLC"
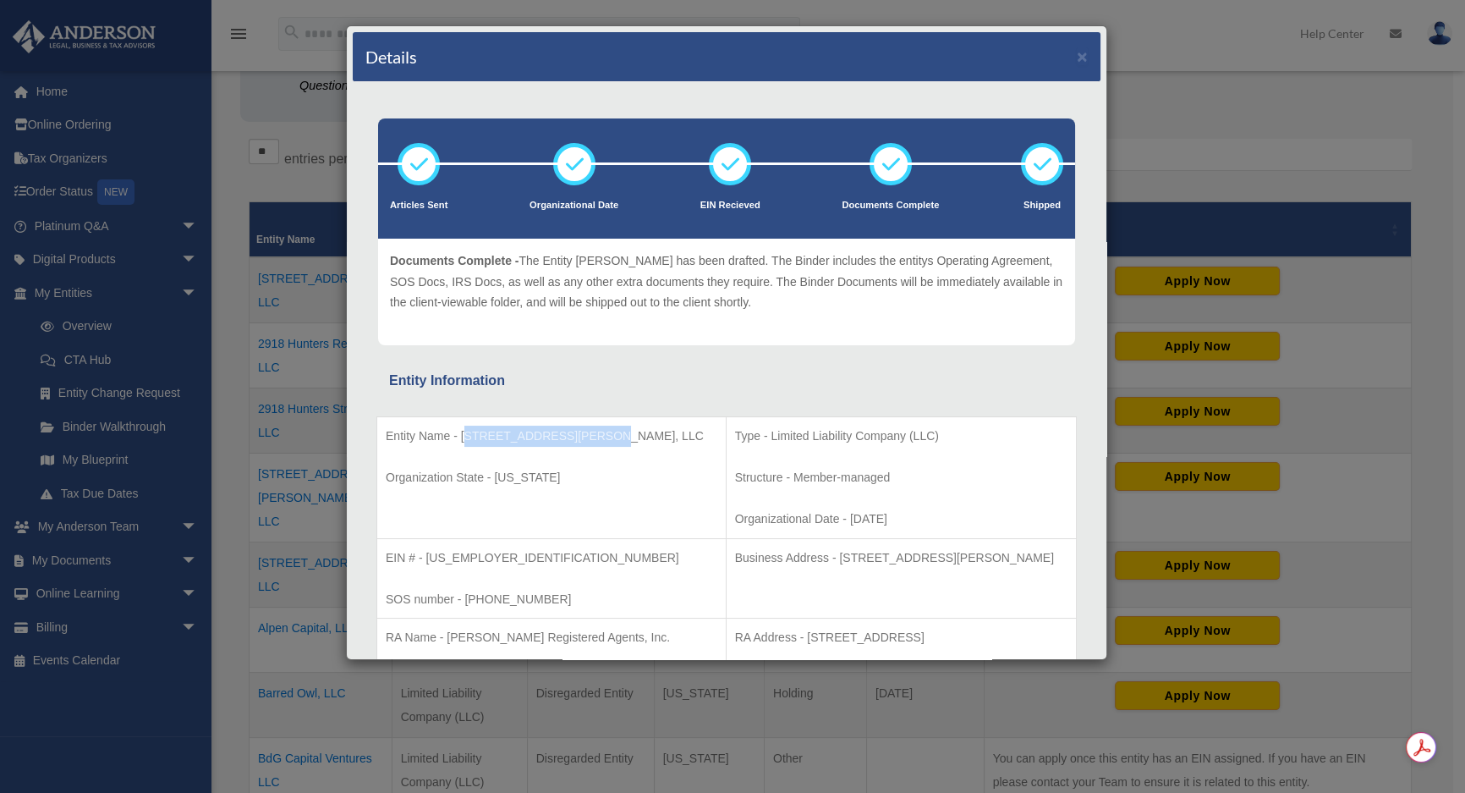
drag, startPoint x: 604, startPoint y: 440, endPoint x: 465, endPoint y: 438, distance: 139.6
click at [465, 438] on p "Entity Name - [STREET_ADDRESS][PERSON_NAME], LLC" at bounding box center [552, 436] width 332 height 21
click at [459, 435] on p "Entity Name - [STREET_ADDRESS][PERSON_NAME], LLC" at bounding box center [552, 436] width 332 height 21
drag, startPoint x: 459, startPoint y: 429, endPoint x: 616, endPoint y: 425, distance: 157.4
click at [616, 426] on p "Entity Name - [STREET_ADDRESS][PERSON_NAME], LLC" at bounding box center [552, 436] width 332 height 21
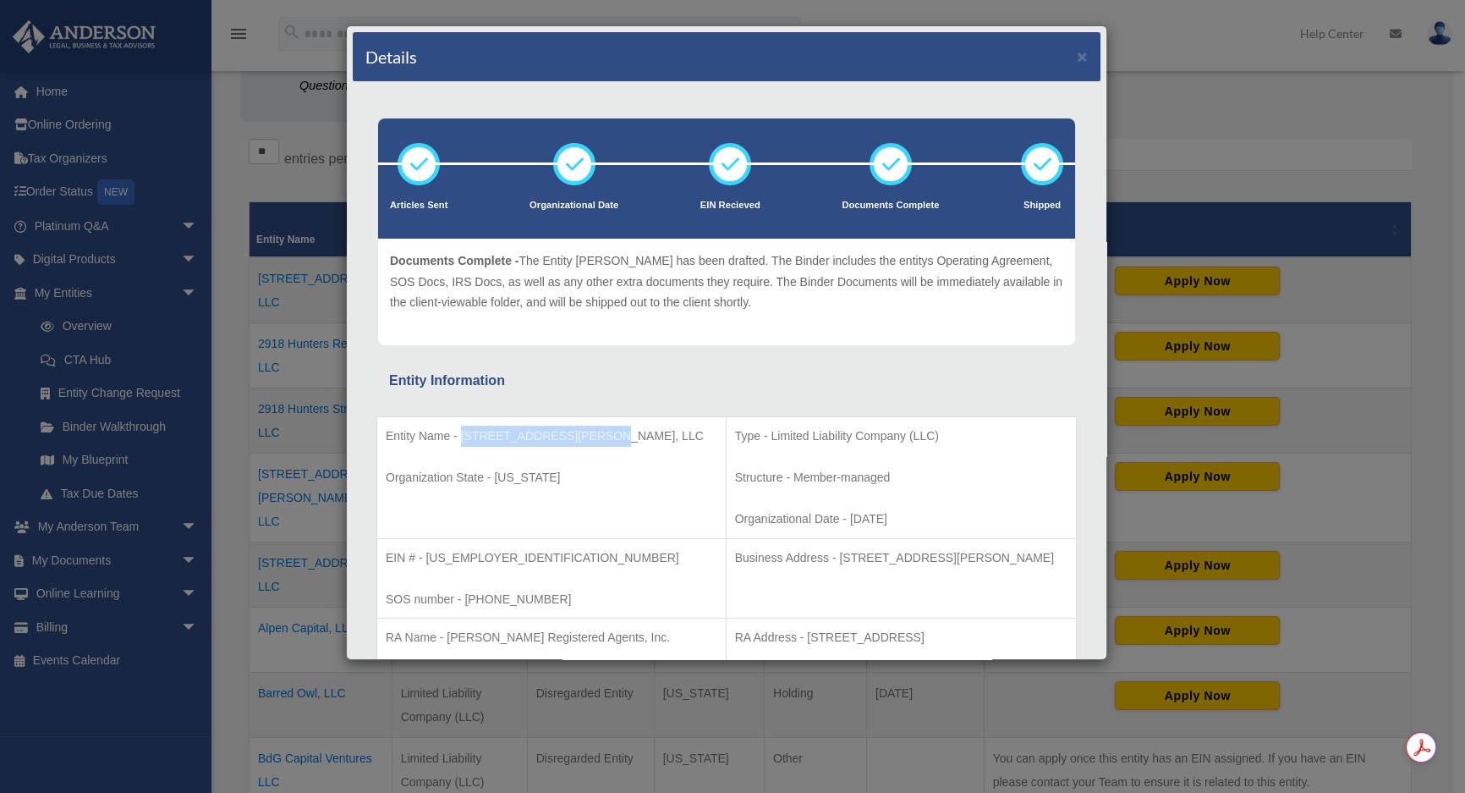
copy p "[STREET_ADDRESS][PERSON_NAME], LLC"
